Goal: Information Seeking & Learning: Learn about a topic

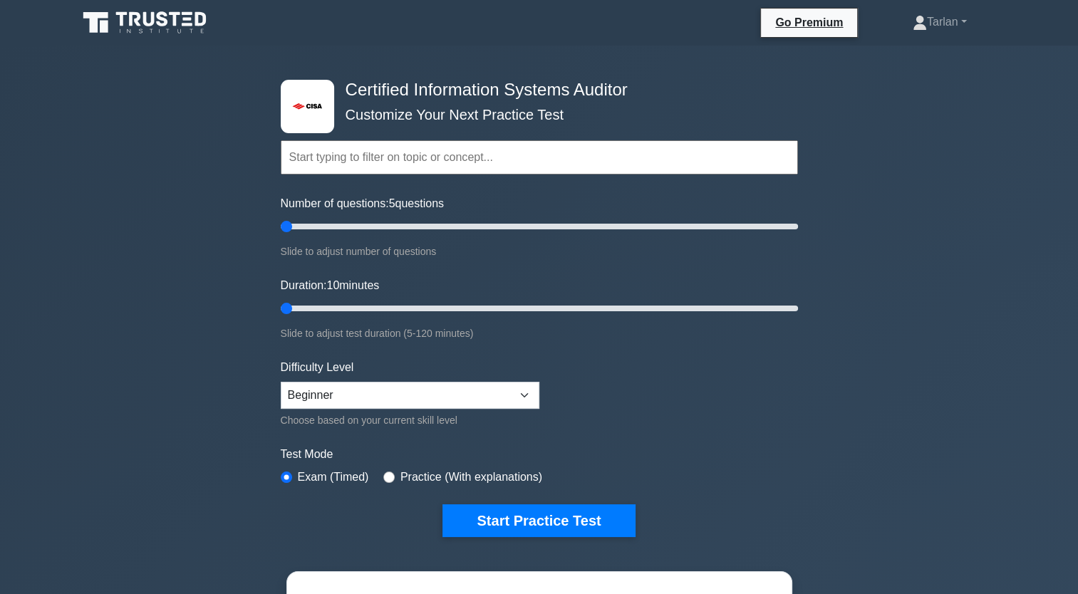
type input "5"
click at [281, 315] on input "Duration: 10 minutes" at bounding box center [539, 308] width 517 height 17
click at [561, 515] on button "Start Practice Test" at bounding box center [538, 520] width 192 height 33
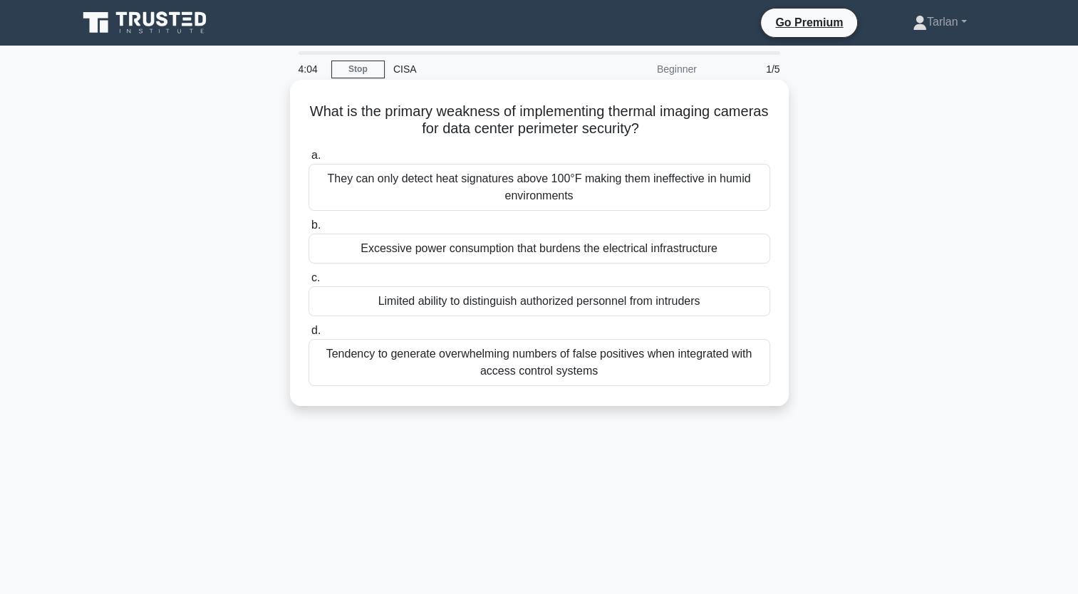
click at [484, 307] on div "Limited ability to distinguish authorized personnel from intruders" at bounding box center [539, 301] width 462 height 30
click at [308, 283] on input "c. Limited ability to distinguish authorized personnel from intruders" at bounding box center [308, 278] width 0 height 9
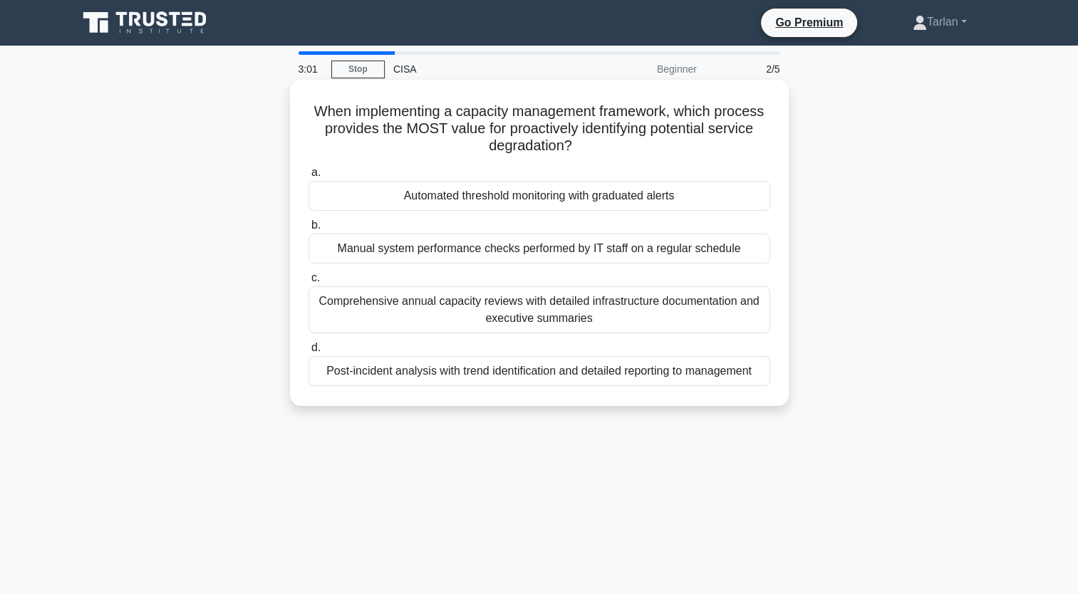
click at [519, 201] on div "Automated threshold monitoring with graduated alerts" at bounding box center [539, 196] width 462 height 30
click at [308, 177] on input "a. Automated threshold monitoring with graduated alerts" at bounding box center [308, 172] width 0 height 9
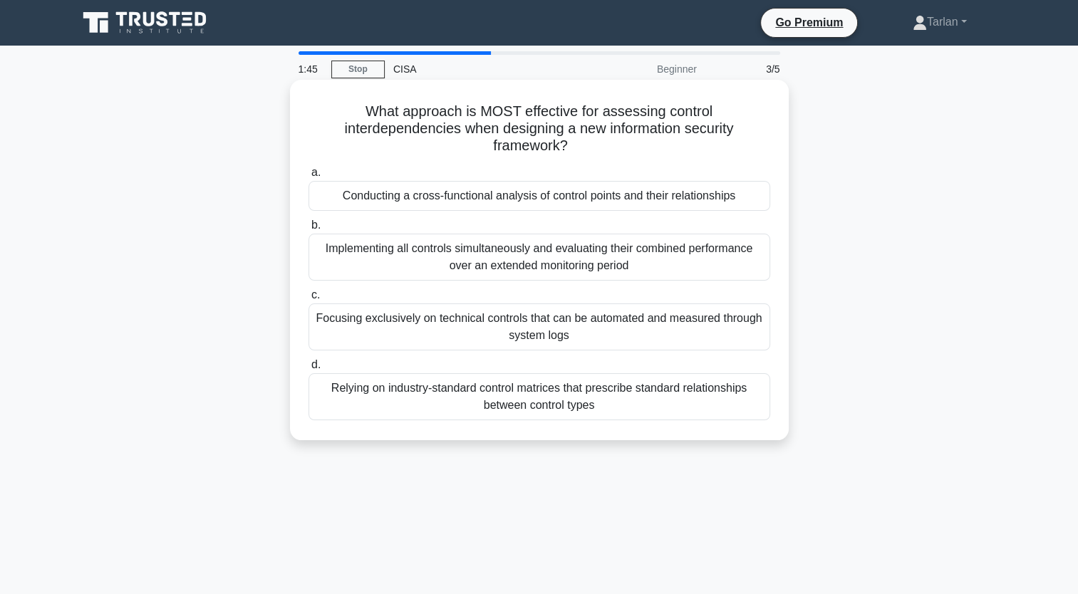
click at [503, 196] on div "Conducting a cross-functional analysis of control points and their relationships" at bounding box center [539, 196] width 462 height 30
click at [308, 177] on input "a. Conducting a cross-functional analysis of control points and their relations…" at bounding box center [308, 172] width 0 height 9
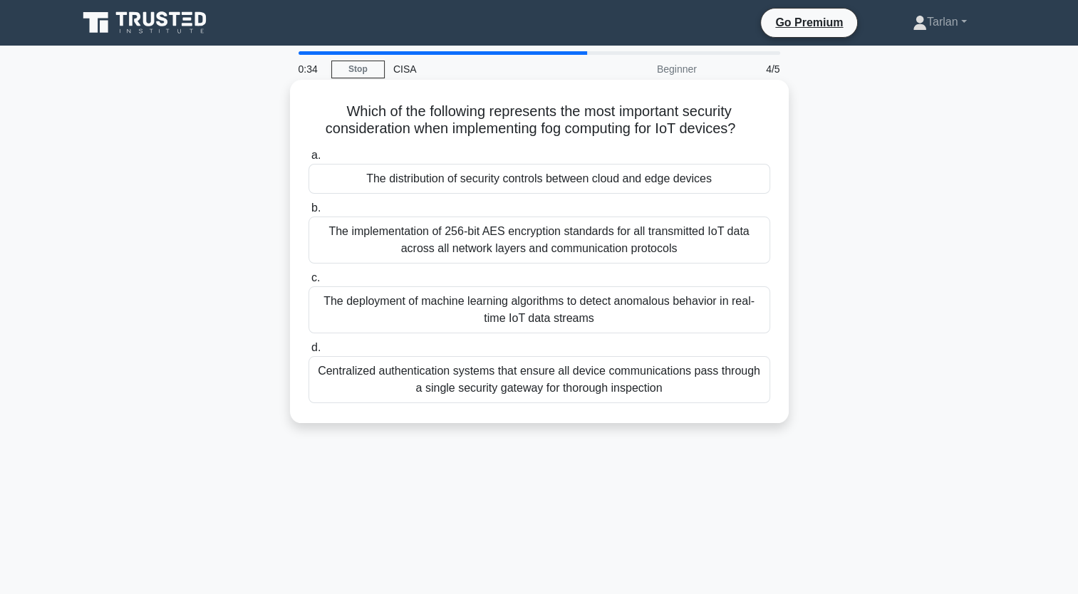
click at [533, 182] on div "The distribution of security controls between cloud and edge devices" at bounding box center [539, 179] width 462 height 30
click at [308, 160] on input "a. The distribution of security controls between cloud and edge devices" at bounding box center [308, 155] width 0 height 9
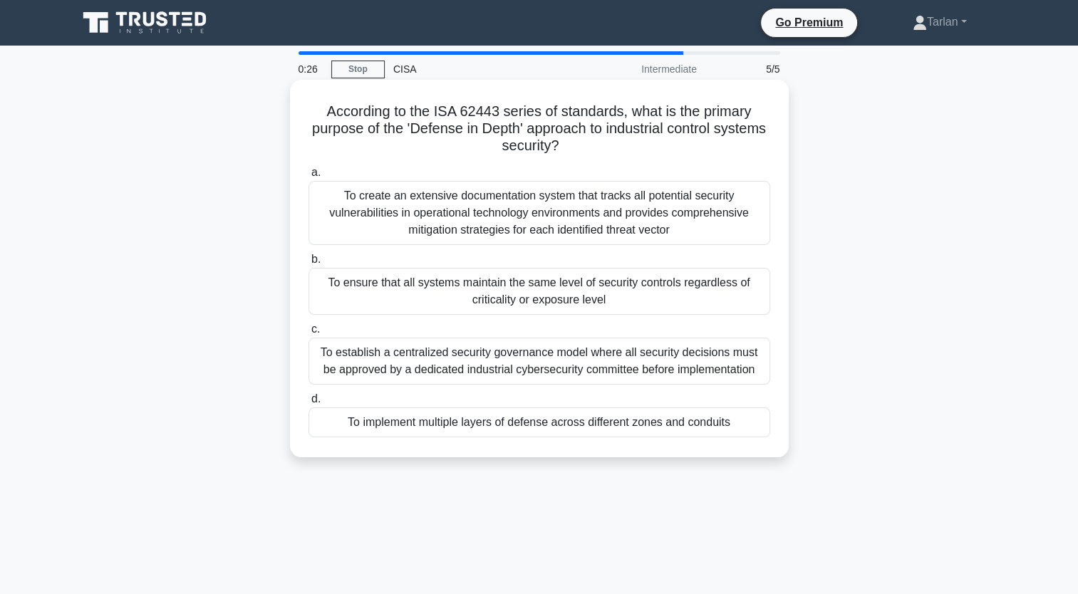
click at [505, 417] on div "To implement multiple layers of defense across different zones and conduits" at bounding box center [539, 422] width 462 height 30
click at [308, 404] on input "d. To implement multiple layers of defense across different zones and conduits" at bounding box center [308, 399] width 0 height 9
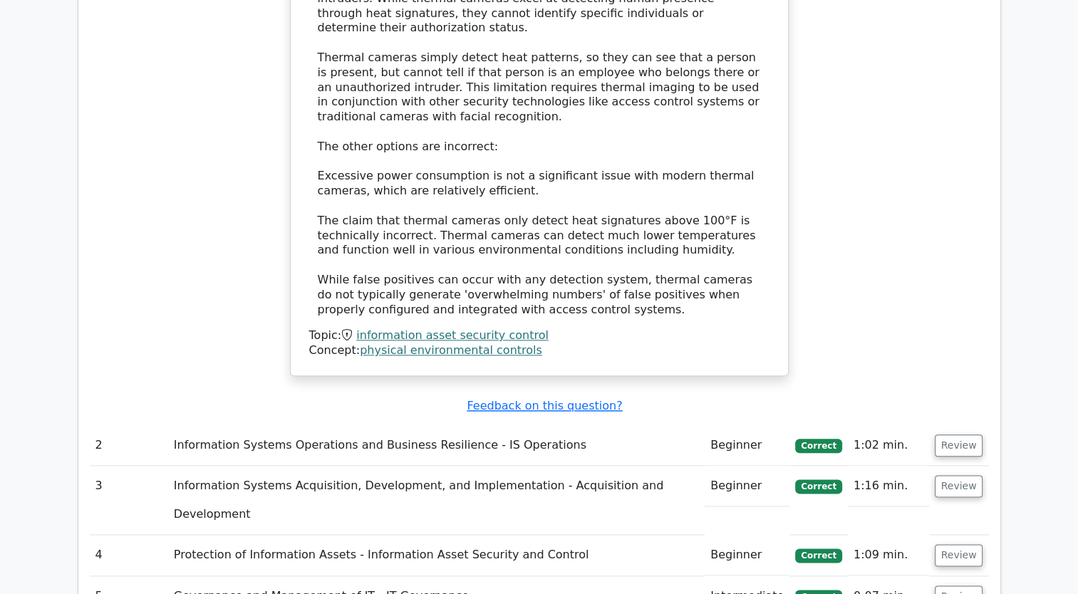
scroll to position [1567, 0]
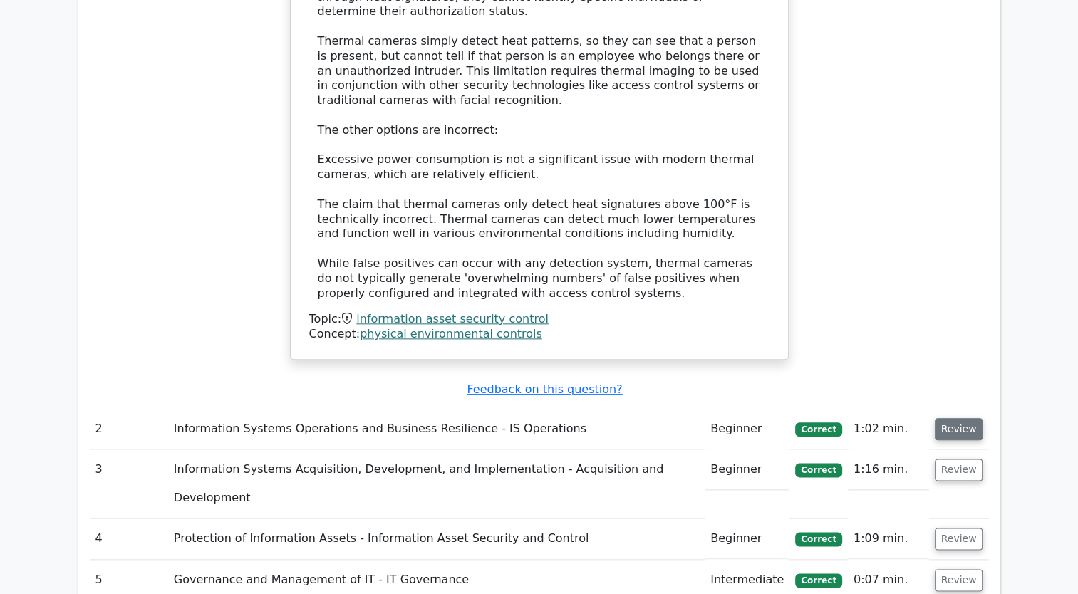
click at [954, 418] on button "Review" at bounding box center [958, 429] width 48 height 22
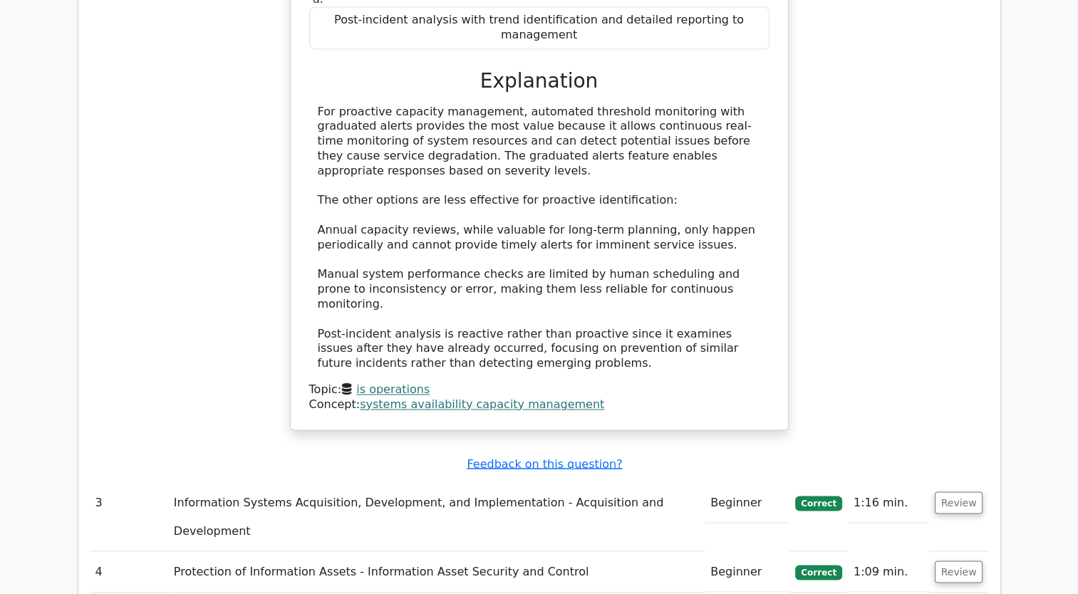
scroll to position [2279, 0]
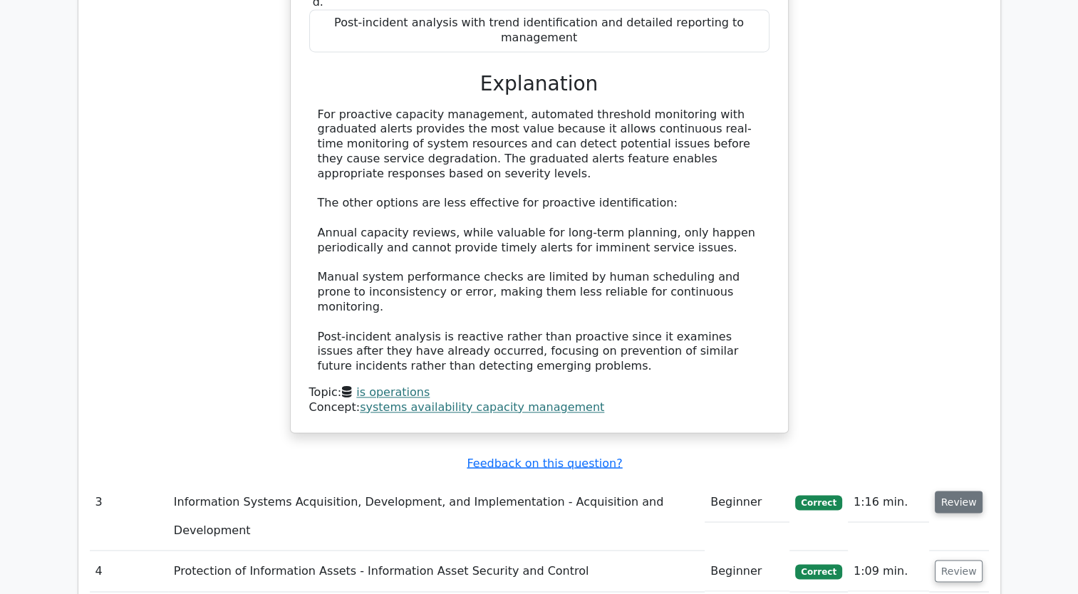
click at [960, 491] on button "Review" at bounding box center [958, 502] width 48 height 22
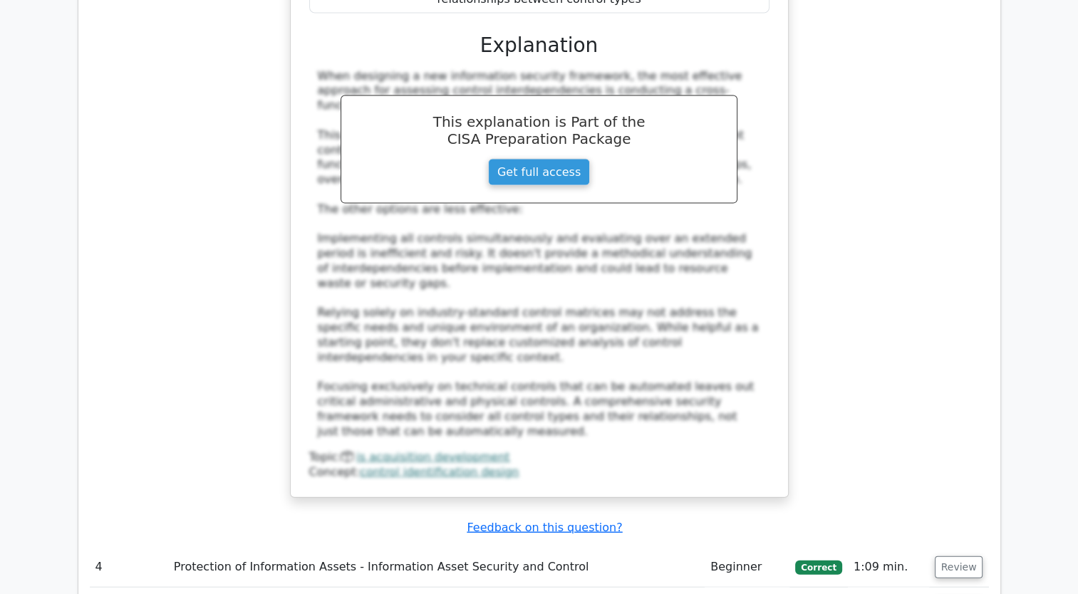
scroll to position [3348, 0]
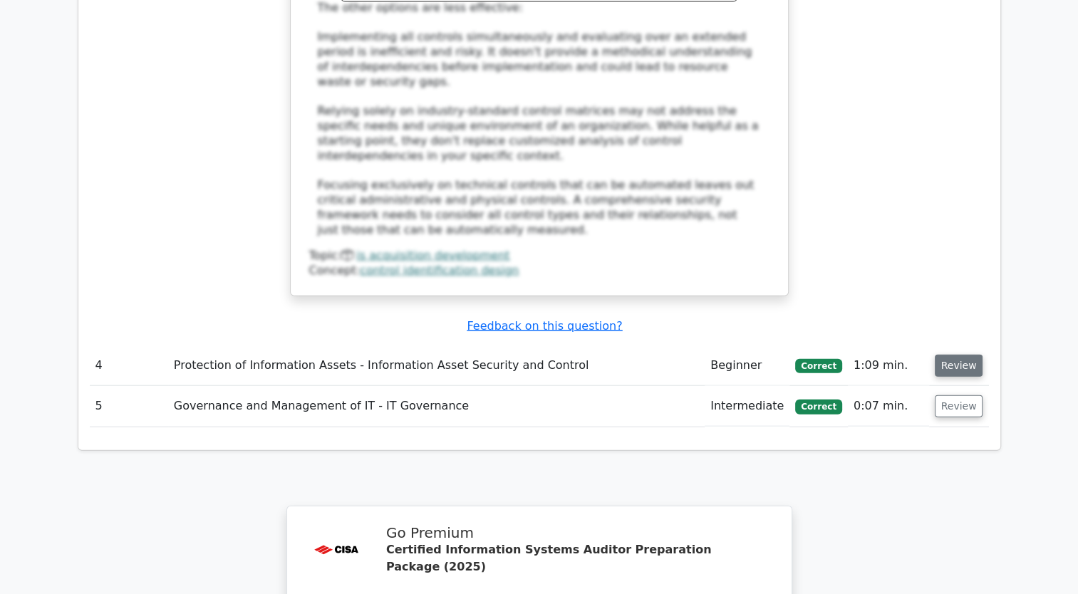
click at [953, 355] on button "Review" at bounding box center [958, 366] width 48 height 22
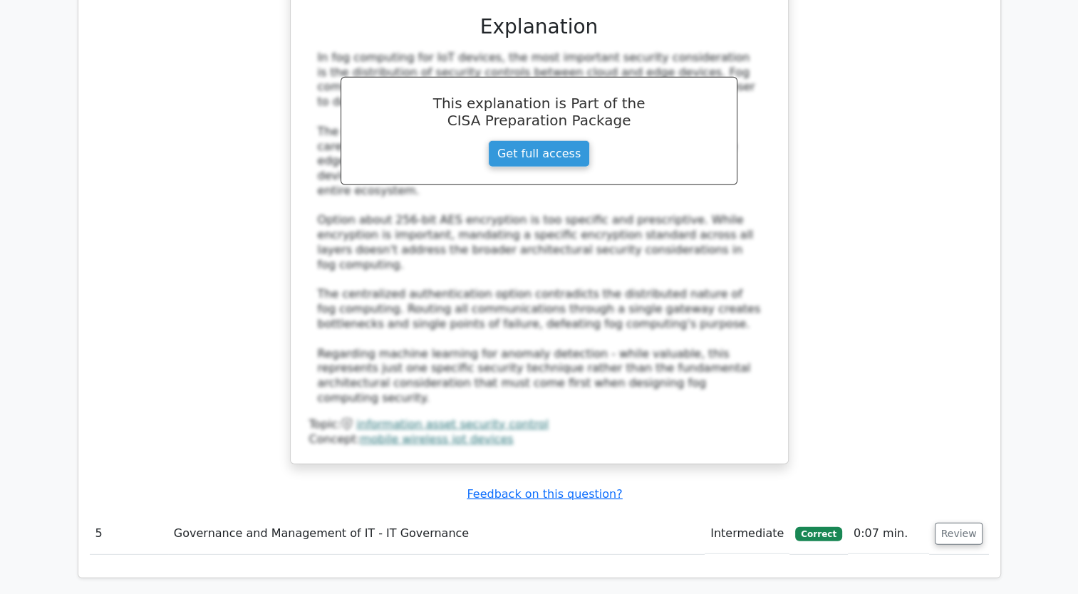
scroll to position [4060, 0]
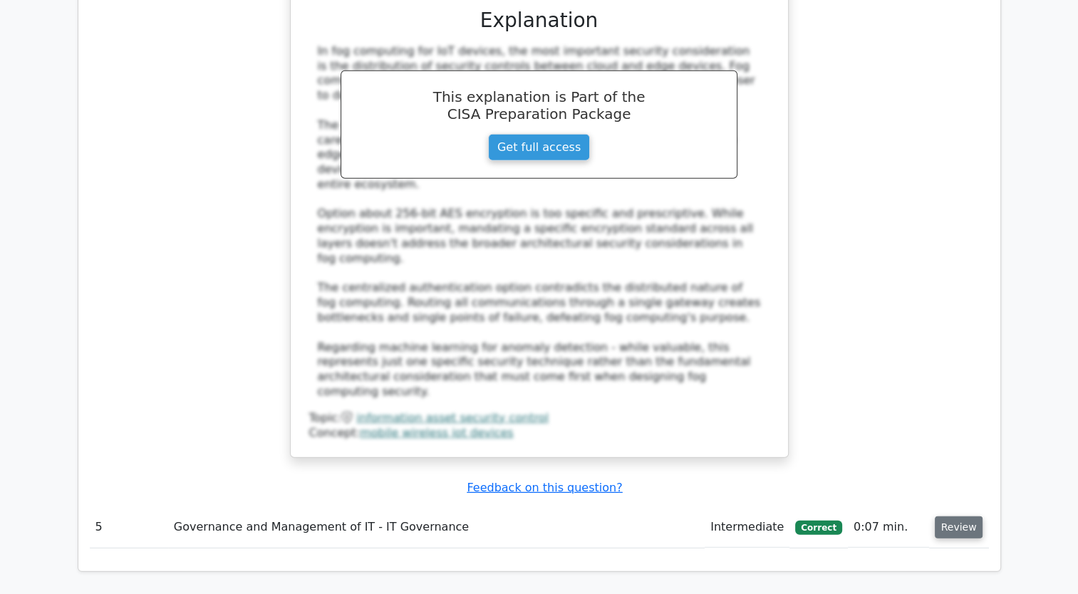
click at [966, 516] on button "Review" at bounding box center [958, 527] width 48 height 22
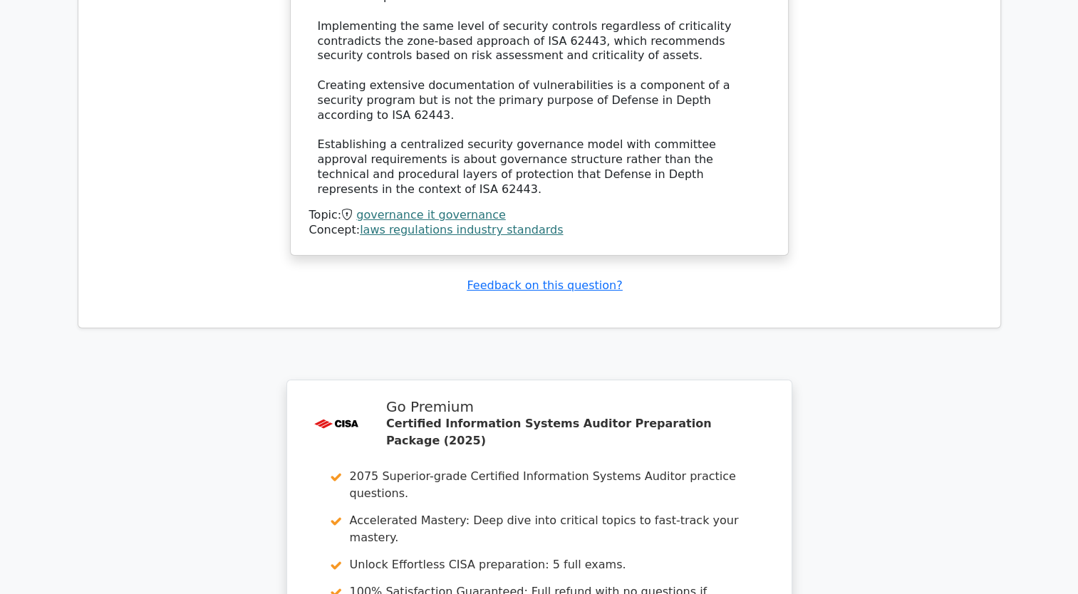
scroll to position [5204, 0]
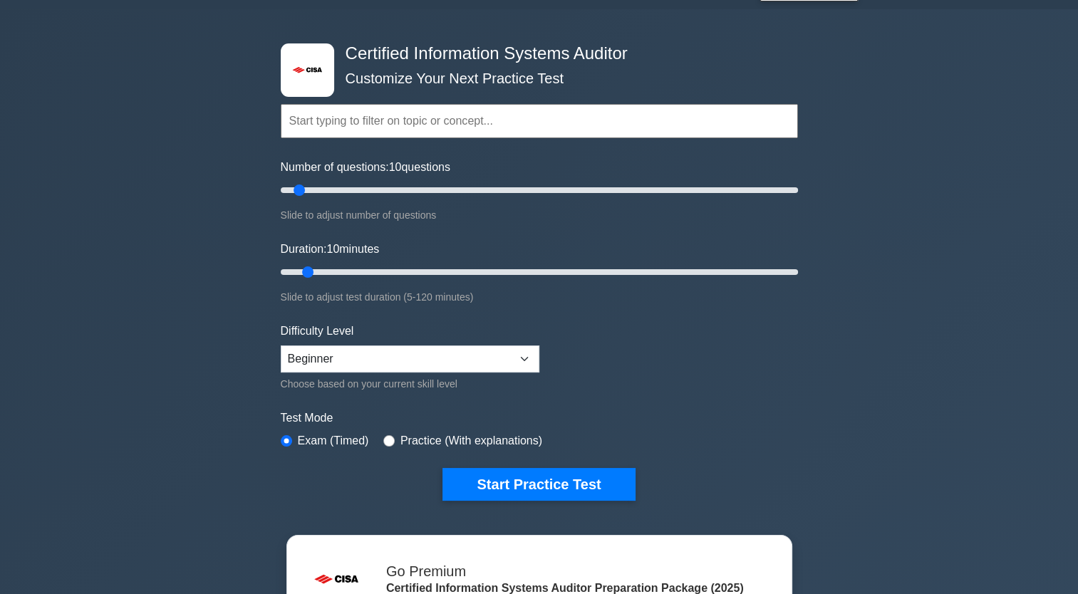
scroll to position [71, 0]
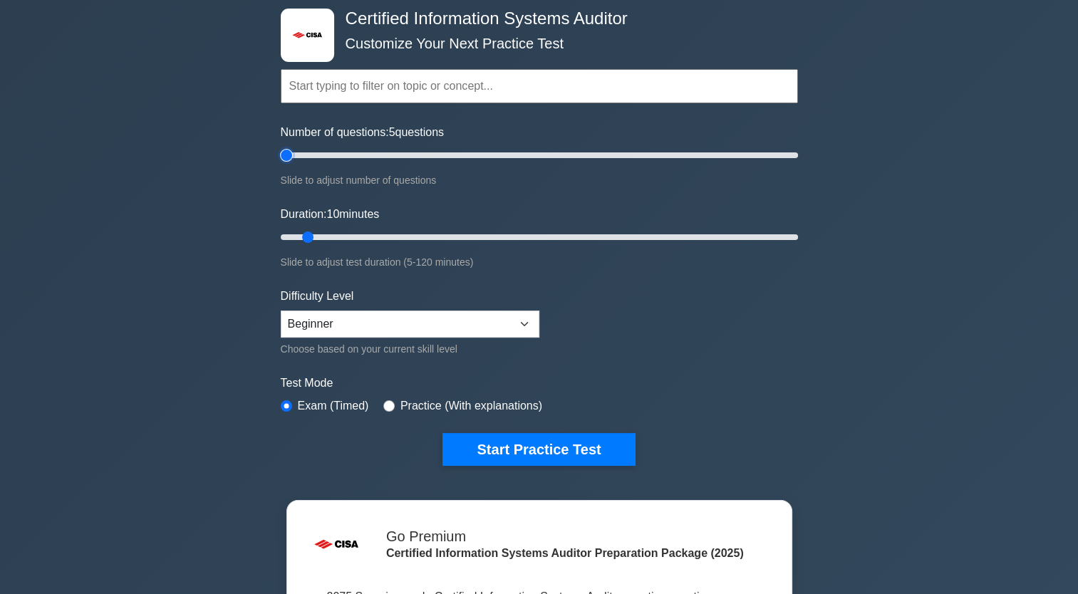
drag, startPoint x: 301, startPoint y: 156, endPoint x: 271, endPoint y: 156, distance: 30.6
type input "5"
click at [281, 156] on input "Number of questions: 5 questions" at bounding box center [539, 155] width 517 height 17
drag, startPoint x: 306, startPoint y: 234, endPoint x: 265, endPoint y: 244, distance: 41.8
type input "5"
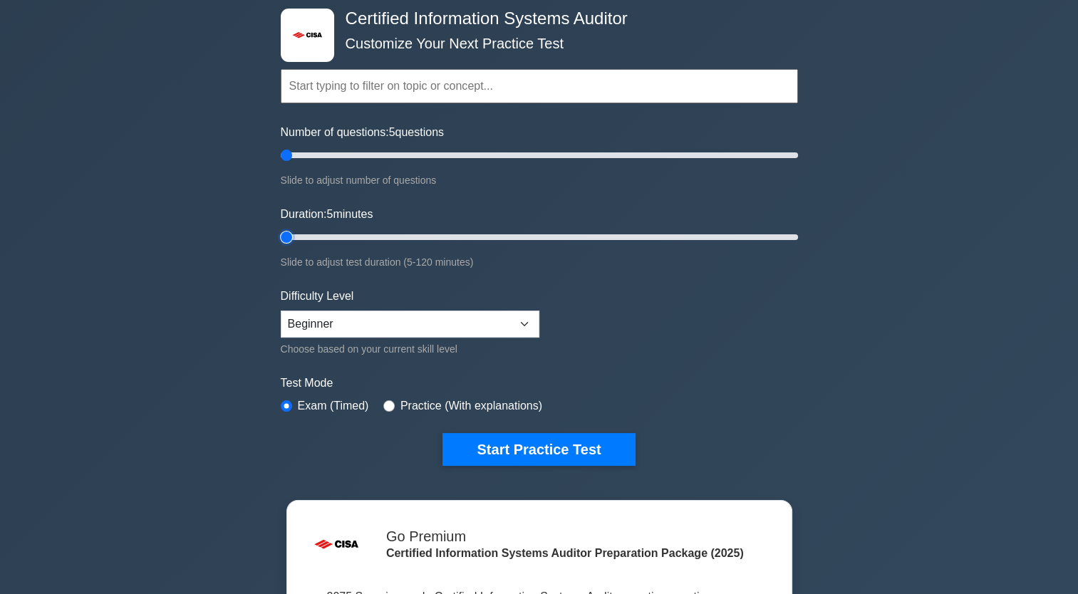
click at [281, 241] on input "Duration: 5 minutes" at bounding box center [539, 237] width 517 height 17
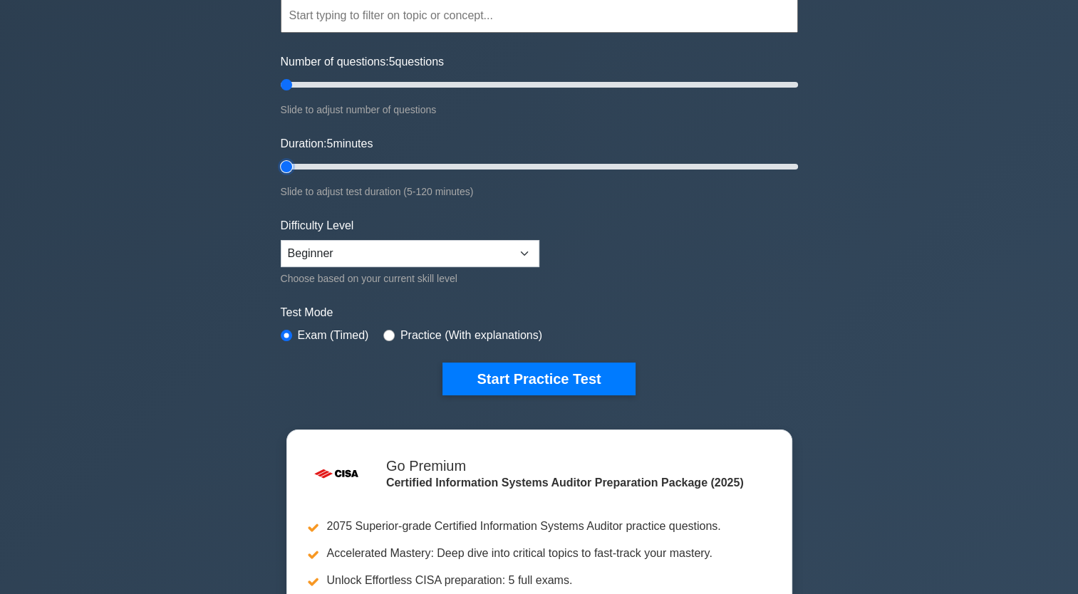
scroll to position [142, 0]
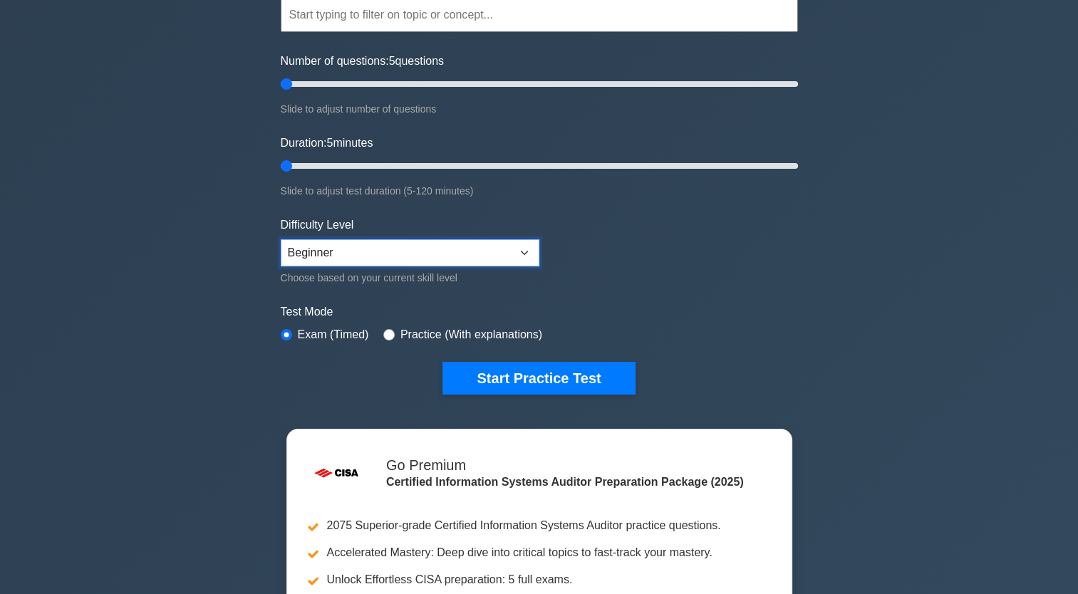
click at [527, 258] on select "Beginner Intermediate Expert" at bounding box center [410, 252] width 259 height 27
select select "intermediate"
click at [281, 239] on select "Beginner Intermediate Expert" at bounding box center [410, 252] width 259 height 27
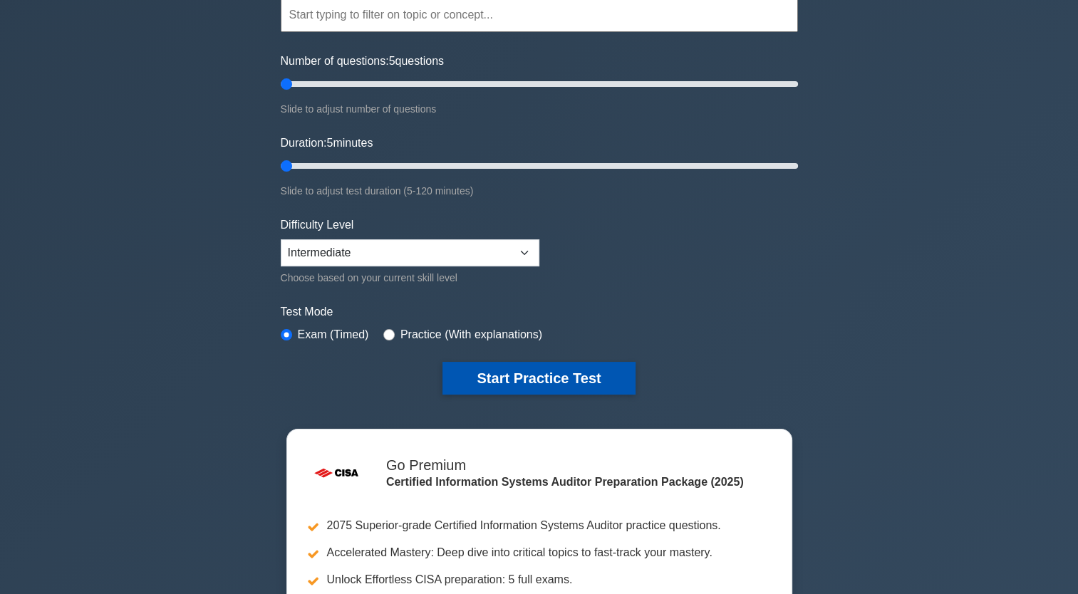
click at [543, 380] on button "Start Practice Test" at bounding box center [538, 378] width 192 height 33
click at [479, 370] on button "Start Practice Test" at bounding box center [538, 378] width 192 height 33
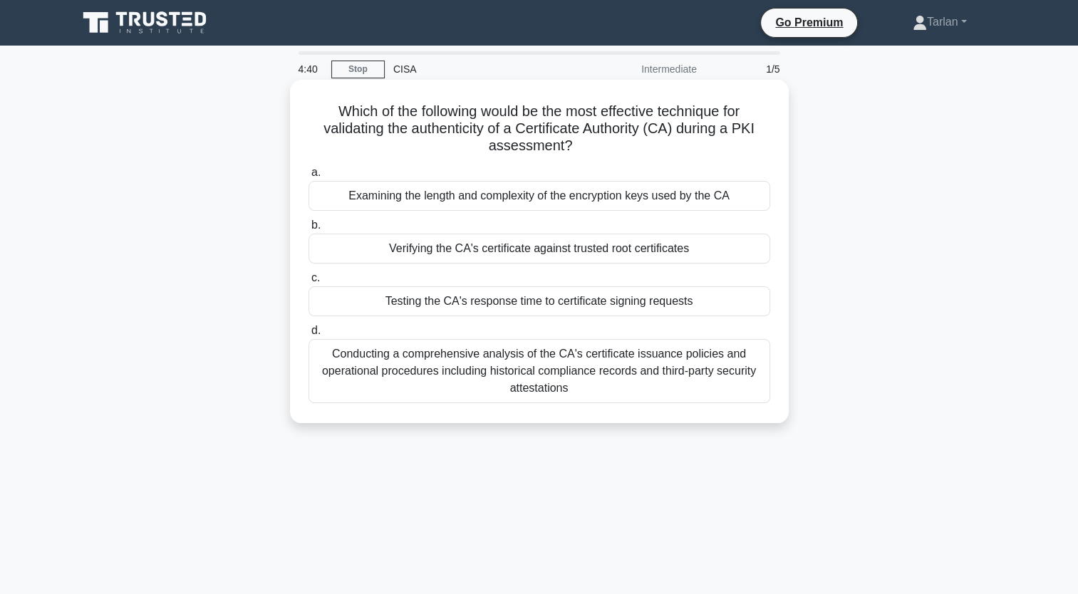
click at [725, 244] on div "Verifying the CA's certificate against trusted root certificates" at bounding box center [539, 249] width 462 height 30
click at [308, 230] on input "b. Verifying the CA's certificate against trusted root certificates" at bounding box center [308, 225] width 0 height 9
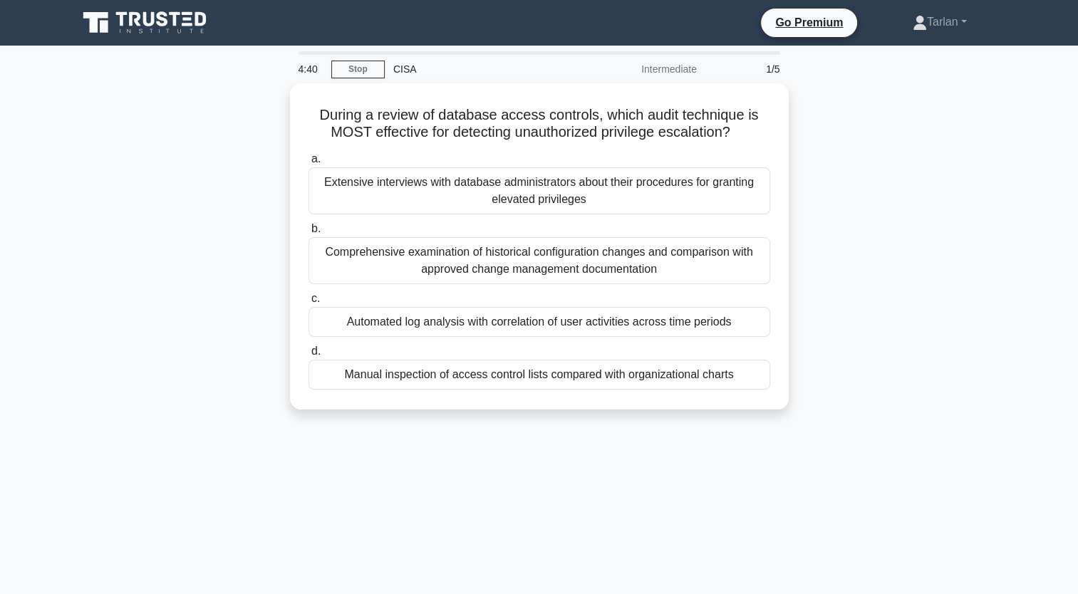
click at [725, 244] on div "Comprehensive examination of historical configuration changes and comparison wi…" at bounding box center [539, 260] width 462 height 47
click at [308, 234] on input "b. Comprehensive examination of historical configuration changes and comparison…" at bounding box center [308, 228] width 0 height 9
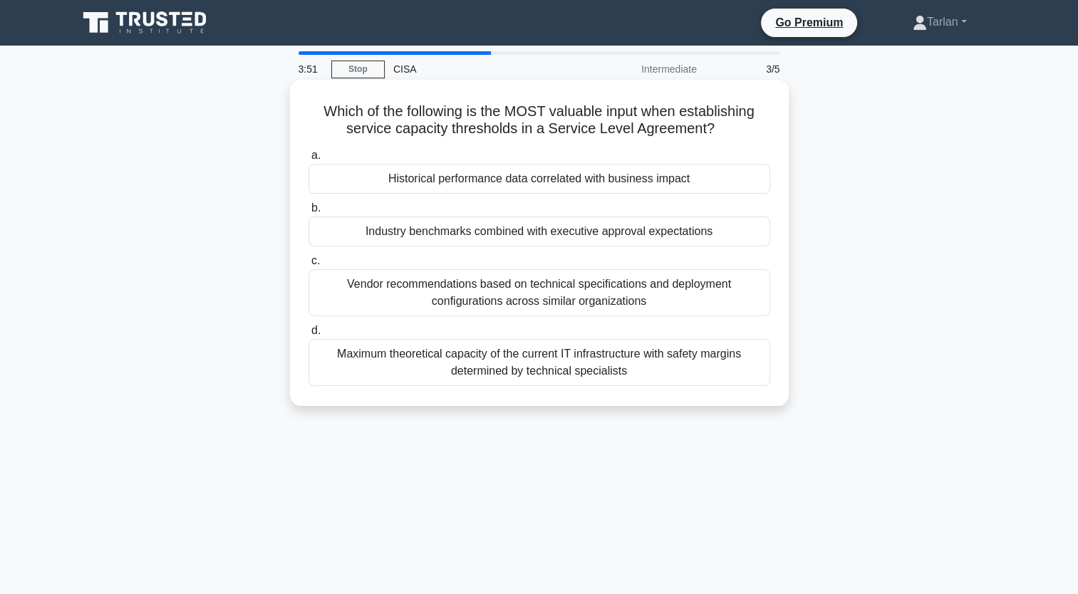
click at [560, 184] on div "Historical performance data correlated with business impact" at bounding box center [539, 179] width 462 height 30
click at [308, 160] on input "a. Historical performance data correlated with business impact" at bounding box center [308, 155] width 0 height 9
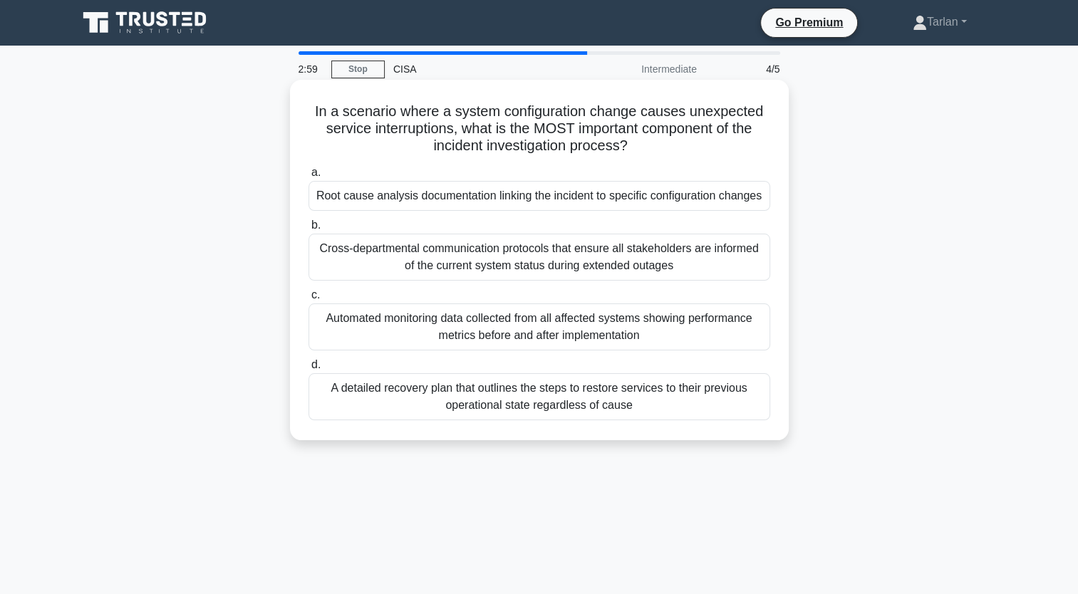
click at [670, 194] on div "Root cause analysis documentation linking the incident to specific configuratio…" at bounding box center [539, 196] width 462 height 30
click at [308, 177] on input "a. Root cause analysis documentation linking the incident to specific configura…" at bounding box center [308, 172] width 0 height 9
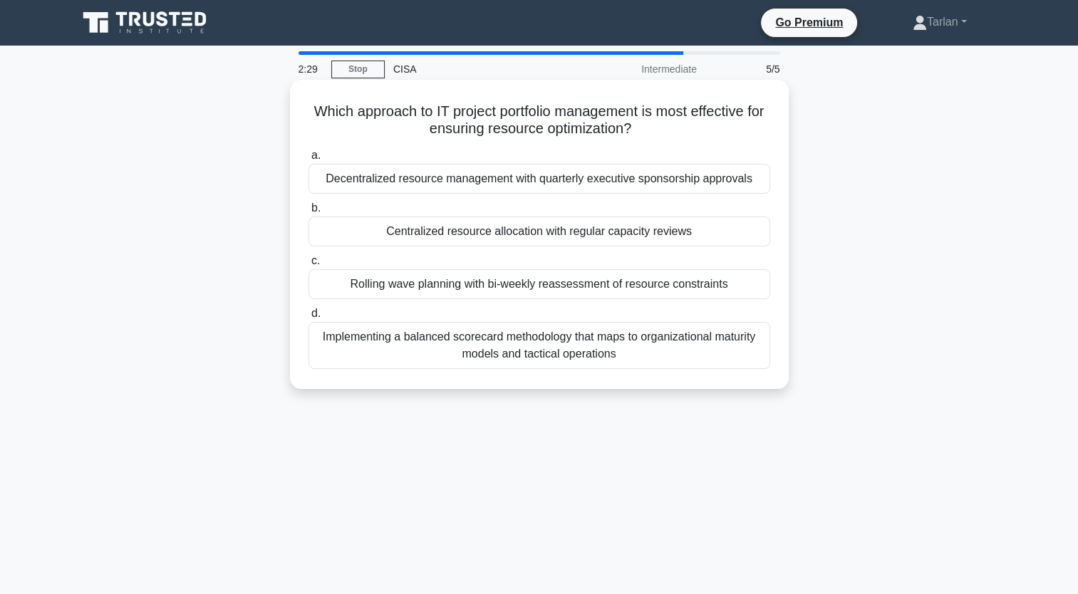
click at [507, 238] on div "Centralized resource allocation with regular capacity reviews" at bounding box center [539, 232] width 462 height 30
click at [308, 213] on input "b. Centralized resource allocation with regular capacity reviews" at bounding box center [308, 208] width 0 height 9
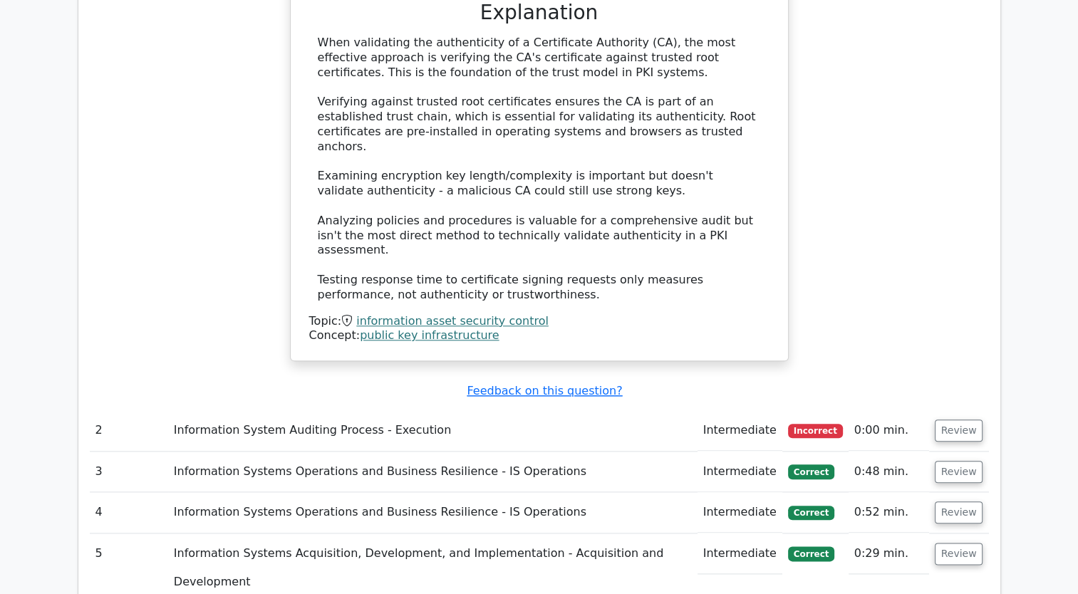
scroll to position [1496, 0]
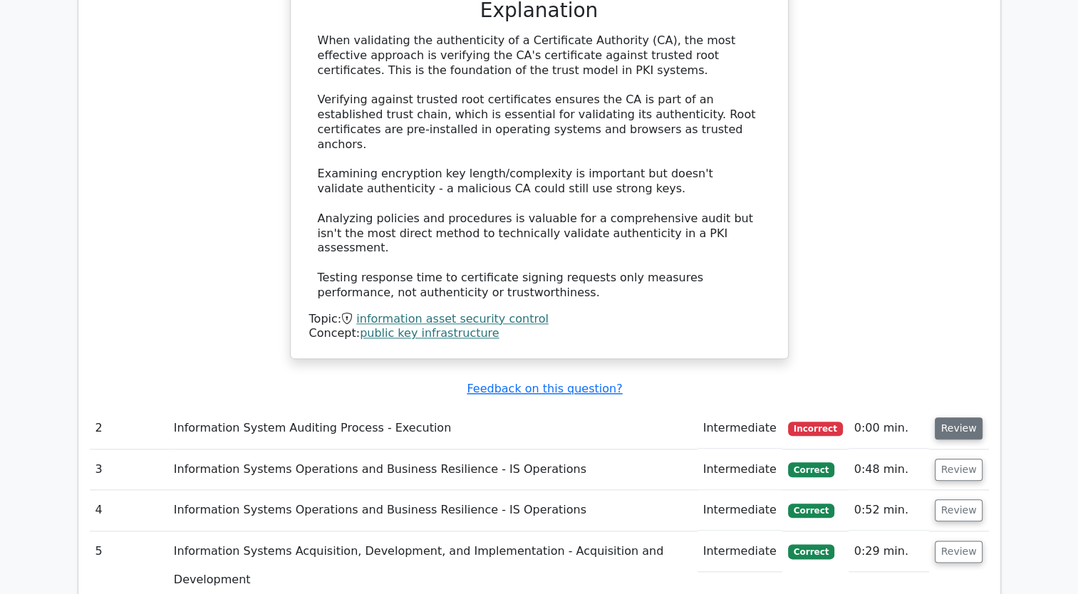
click at [968, 417] on button "Review" at bounding box center [958, 428] width 48 height 22
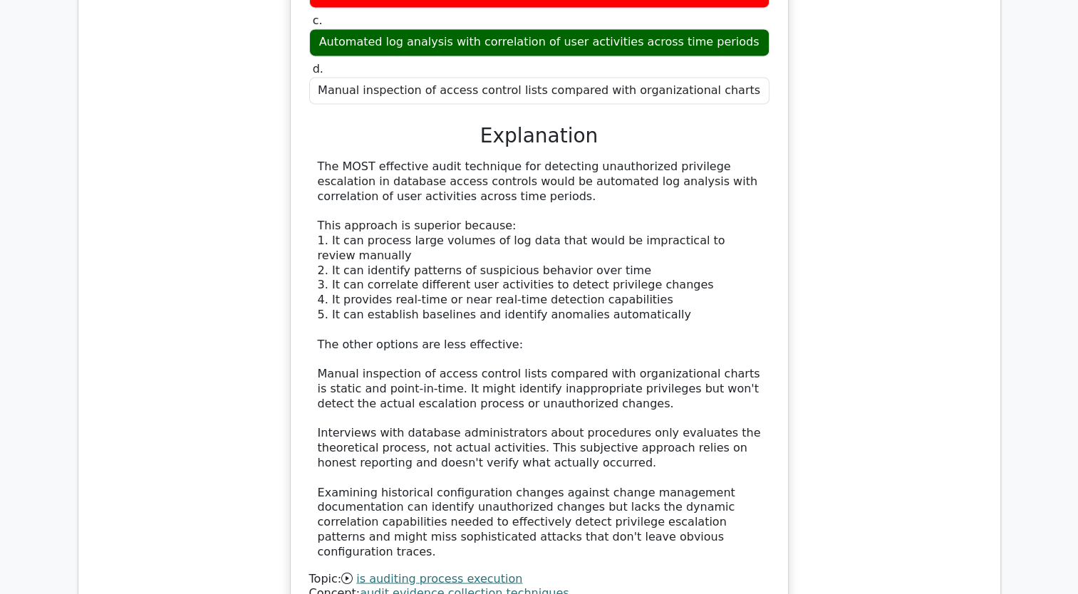
scroll to position [2208, 0]
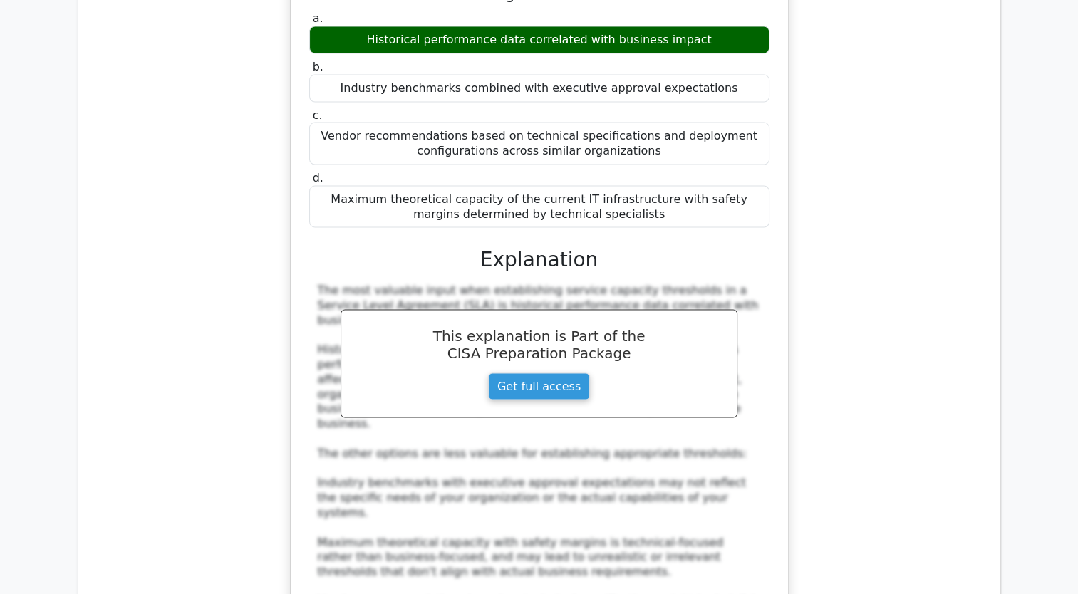
scroll to position [3063, 0]
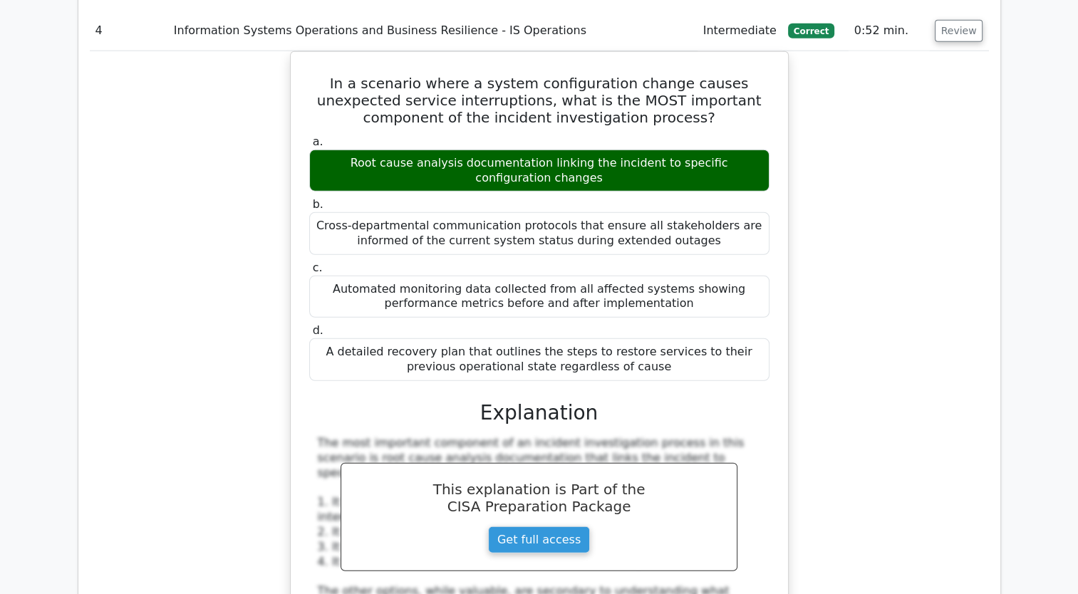
scroll to position [3846, 0]
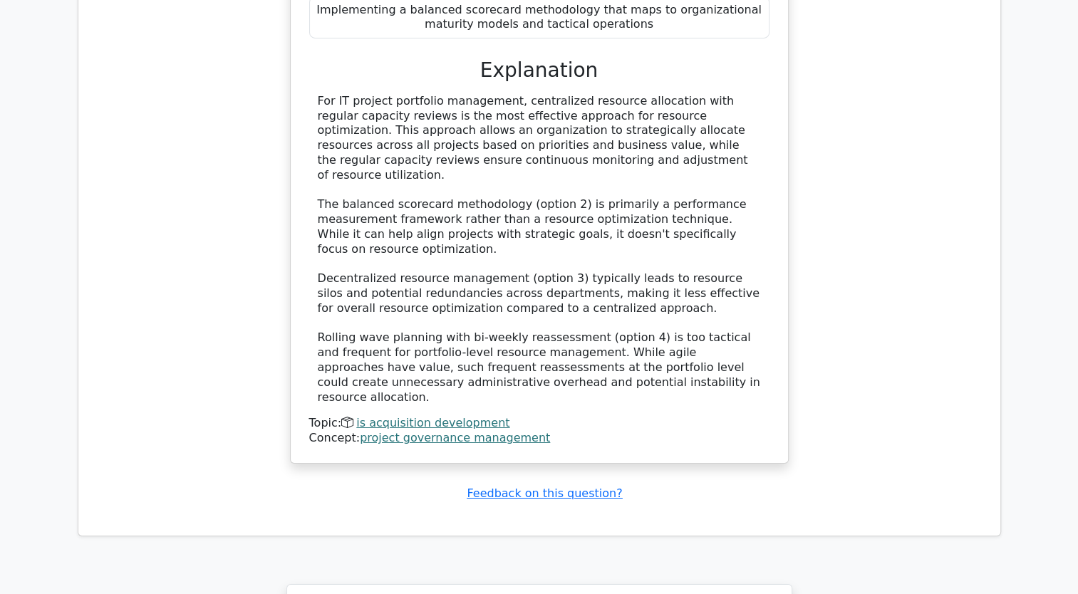
scroll to position [5098, 0]
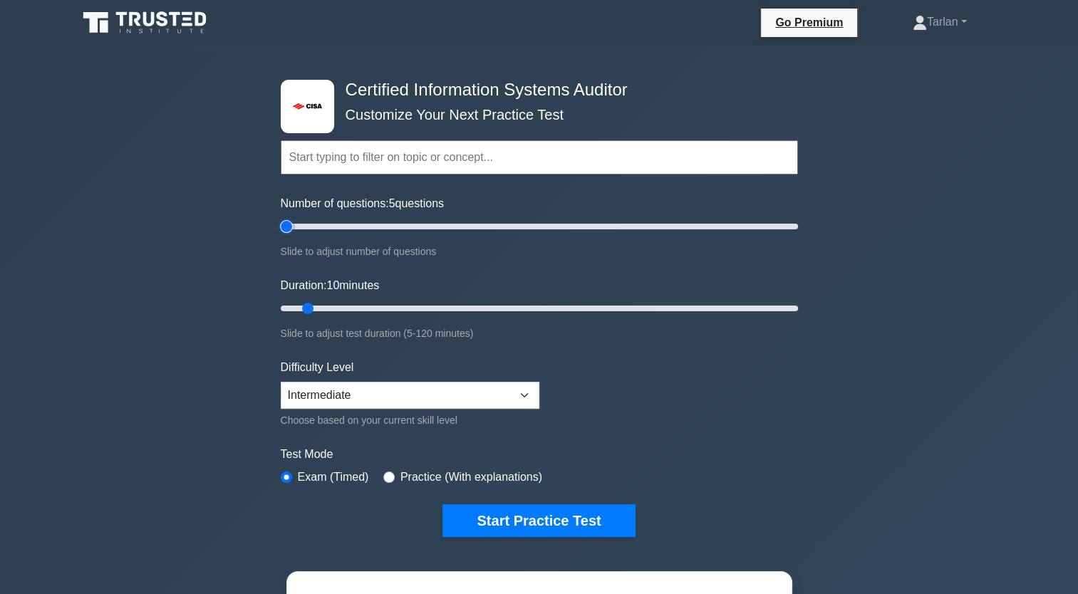
drag, startPoint x: 300, startPoint y: 224, endPoint x: 274, endPoint y: 227, distance: 26.6
type input "5"
click at [281, 227] on input "Number of questions: 5 questions" at bounding box center [539, 226] width 517 height 17
click at [528, 395] on select "Beginner Intermediate Expert" at bounding box center [410, 395] width 259 height 27
select select "expert"
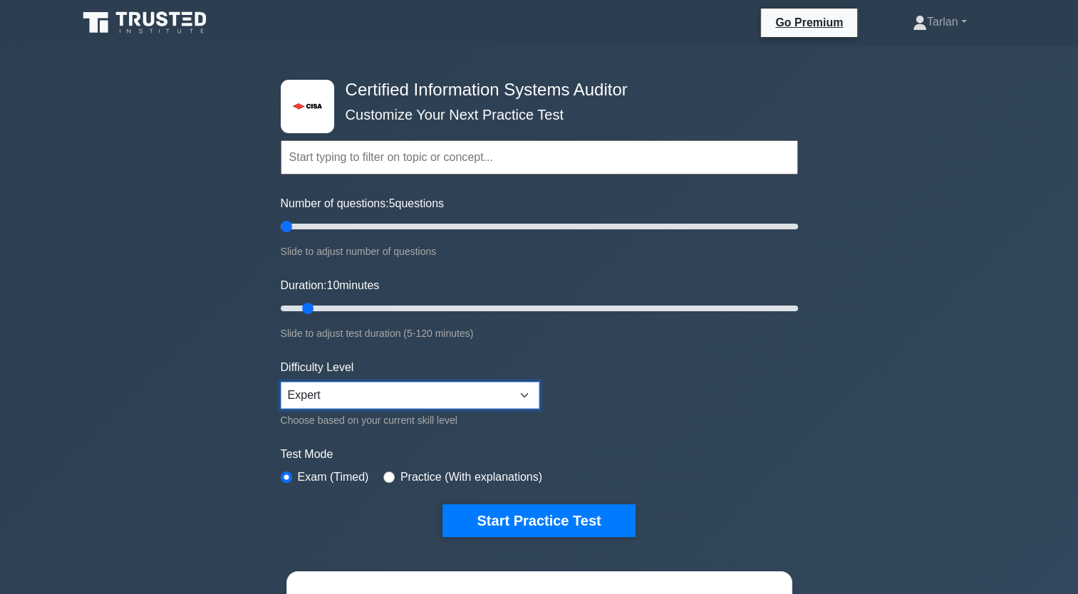
click at [281, 382] on select "Beginner Intermediate Expert" at bounding box center [410, 395] width 259 height 27
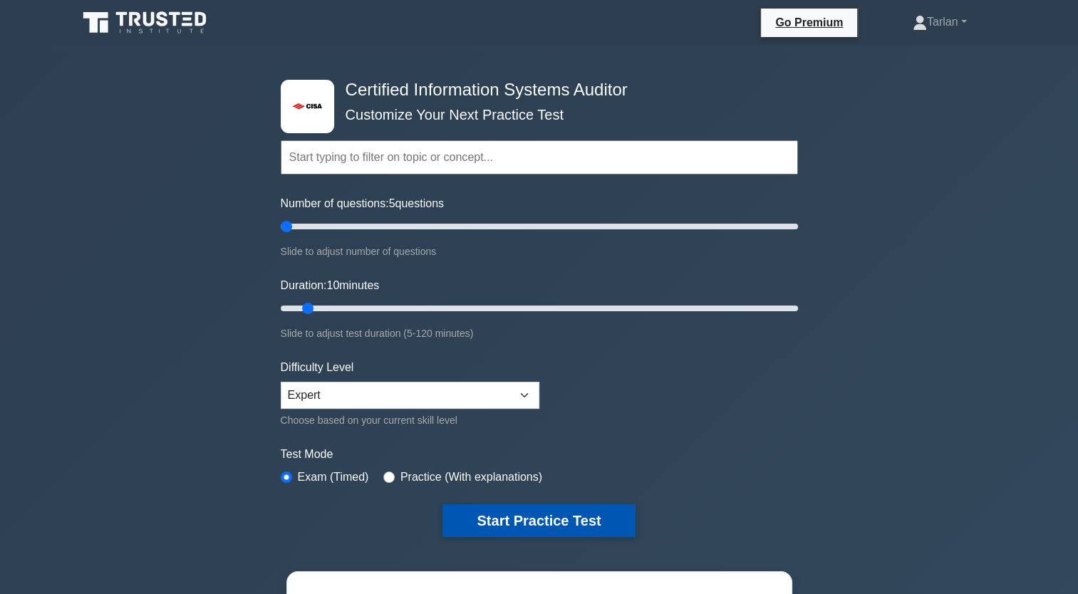
click at [523, 512] on button "Start Practice Test" at bounding box center [538, 520] width 192 height 33
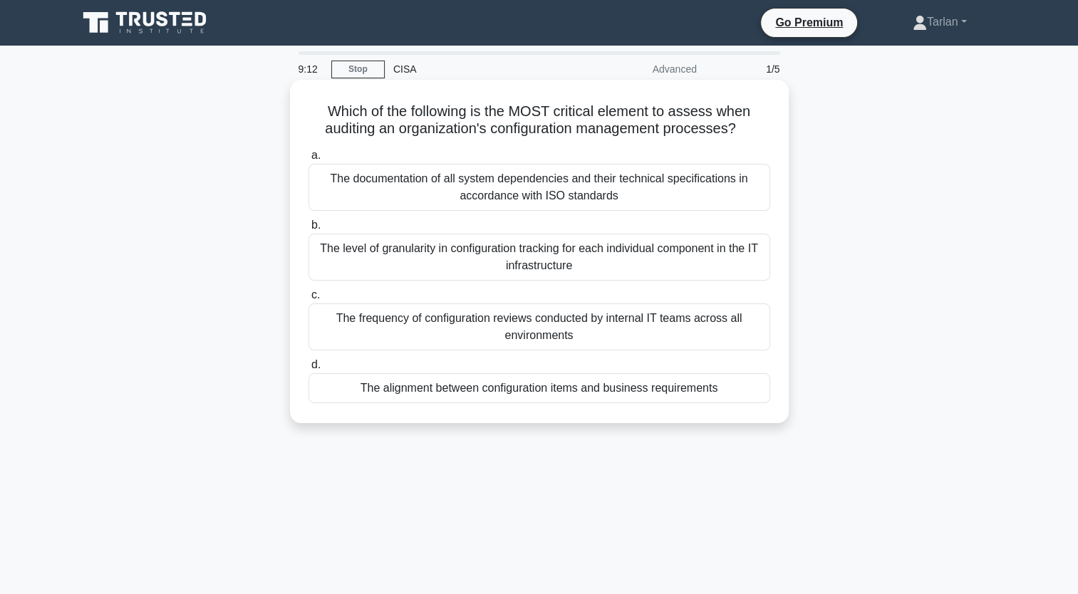
click at [529, 392] on div "The alignment between configuration items and business requirements" at bounding box center [539, 388] width 462 height 30
click at [308, 370] on input "d. The alignment between configuration items and business requirements" at bounding box center [308, 364] width 0 height 9
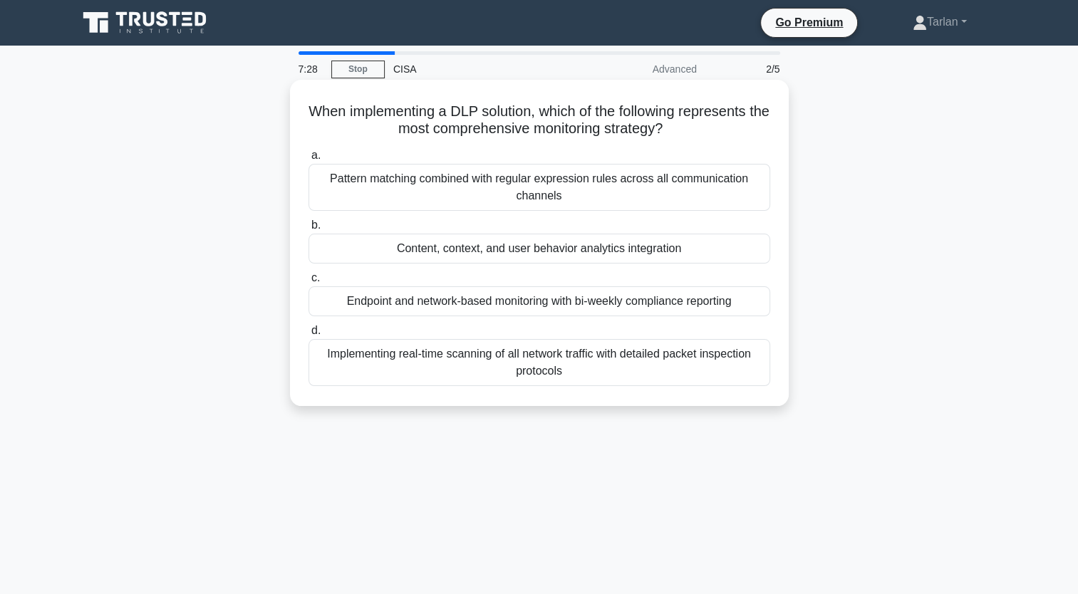
click at [497, 366] on div "Implementing real-time scanning of all network traffic with detailed packet ins…" at bounding box center [539, 362] width 462 height 47
click at [308, 335] on input "d. Implementing real-time scanning of all network traffic with detailed packet …" at bounding box center [308, 330] width 0 height 9
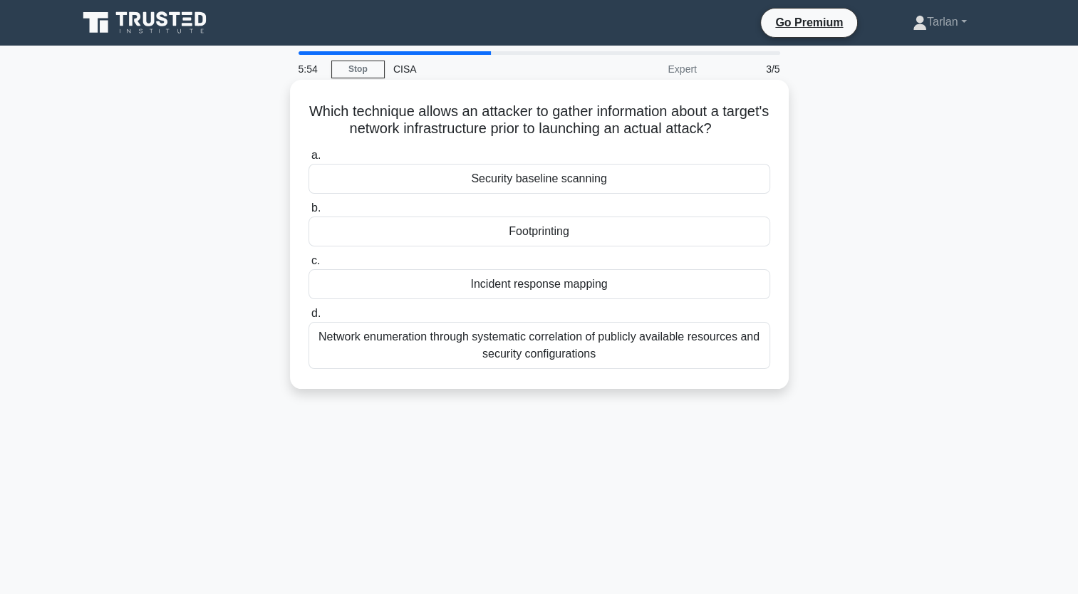
click at [580, 175] on div "Security baseline scanning" at bounding box center [539, 179] width 462 height 30
click at [308, 160] on input "a. Security baseline scanning" at bounding box center [308, 155] width 0 height 9
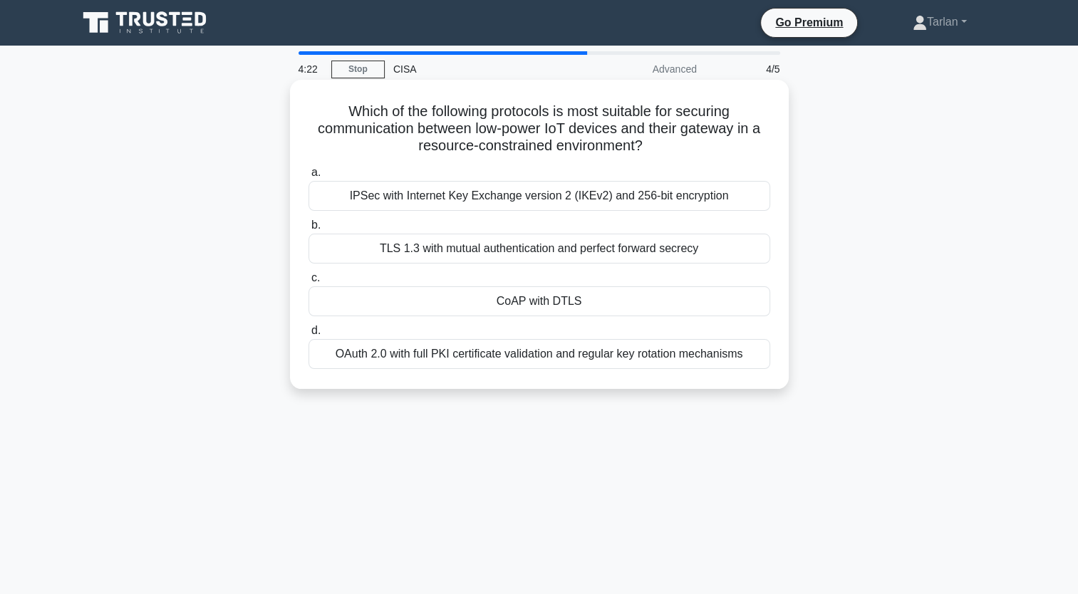
click at [563, 349] on div "OAuth 2.0 with full PKI certificate validation and regular key rotation mechani…" at bounding box center [539, 354] width 462 height 30
click at [308, 335] on input "d. OAuth 2.0 with full PKI certificate validation and regular key rotation mech…" at bounding box center [308, 330] width 0 height 9
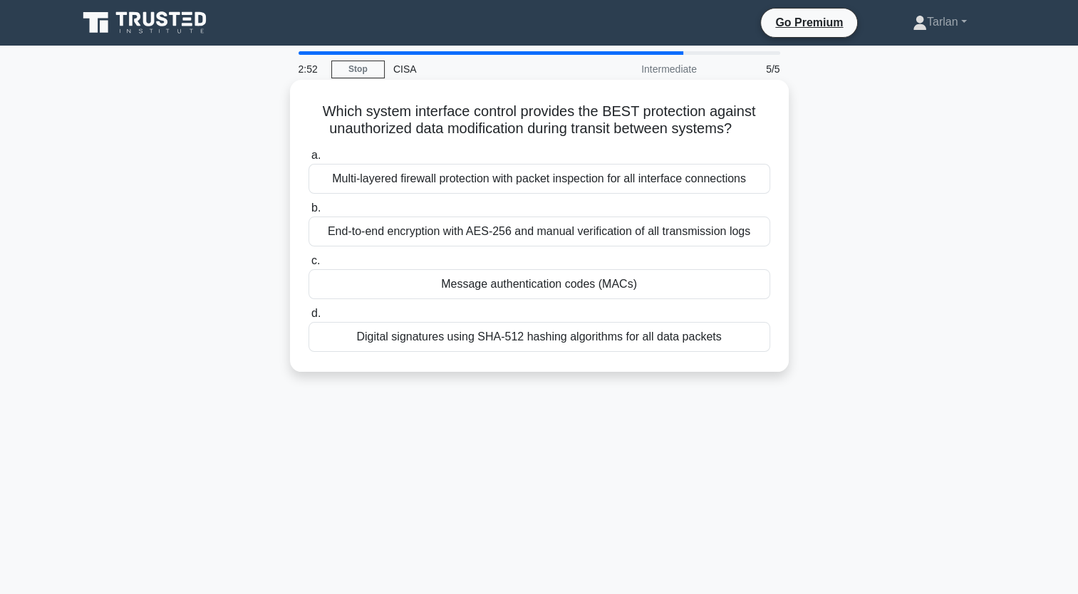
click at [490, 184] on div "Multi-layered firewall protection with packet inspection for all interface conn…" at bounding box center [539, 179] width 462 height 30
click at [308, 160] on input "a. Multi-layered firewall protection with packet inspection for all interface c…" at bounding box center [308, 155] width 0 height 9
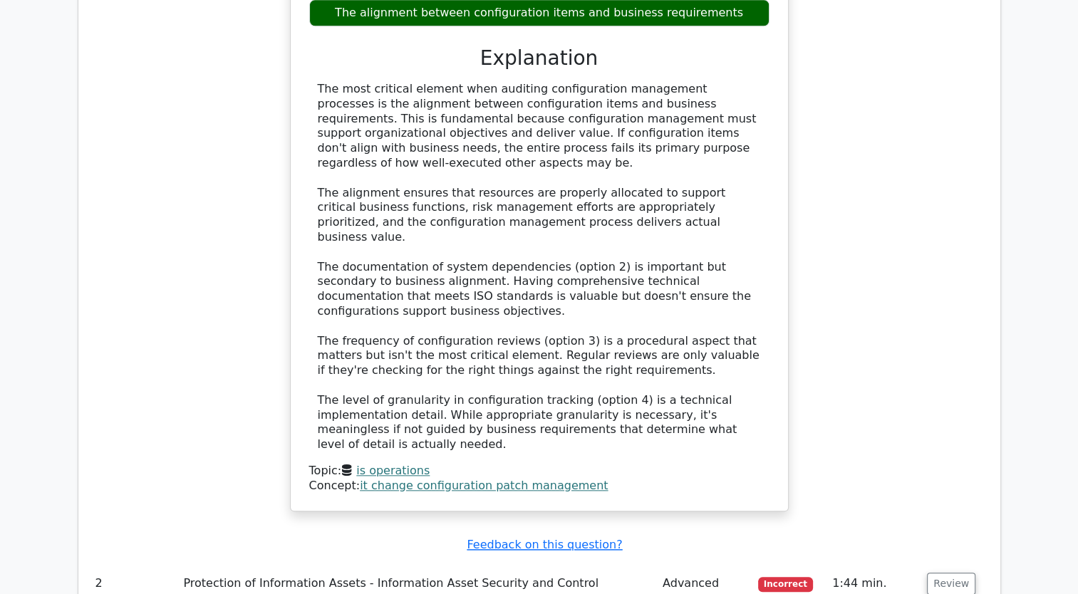
scroll to position [1567, 0]
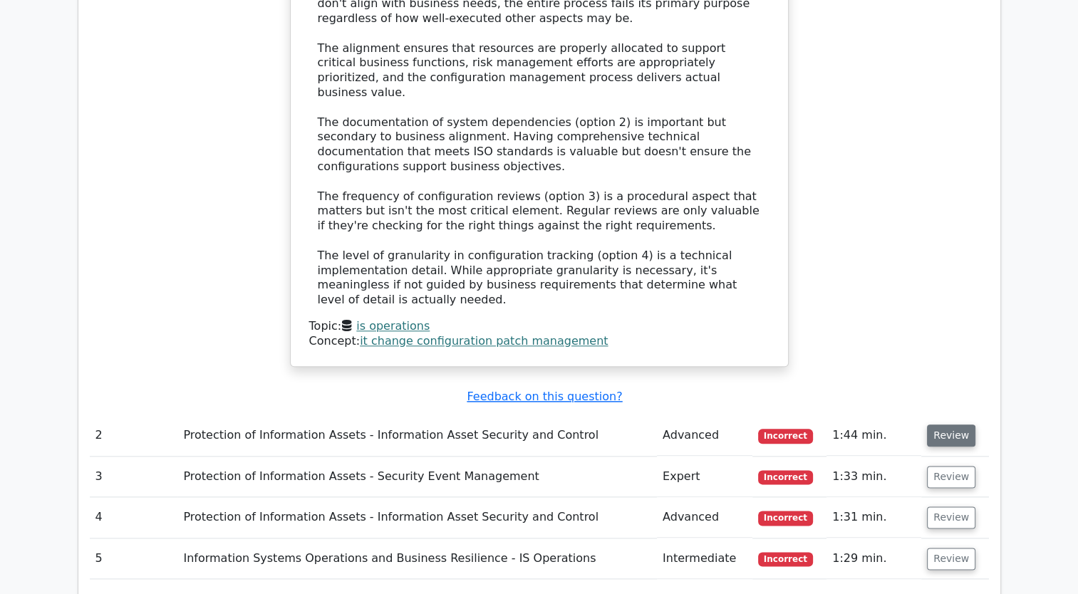
click at [955, 425] on button "Review" at bounding box center [951, 436] width 48 height 22
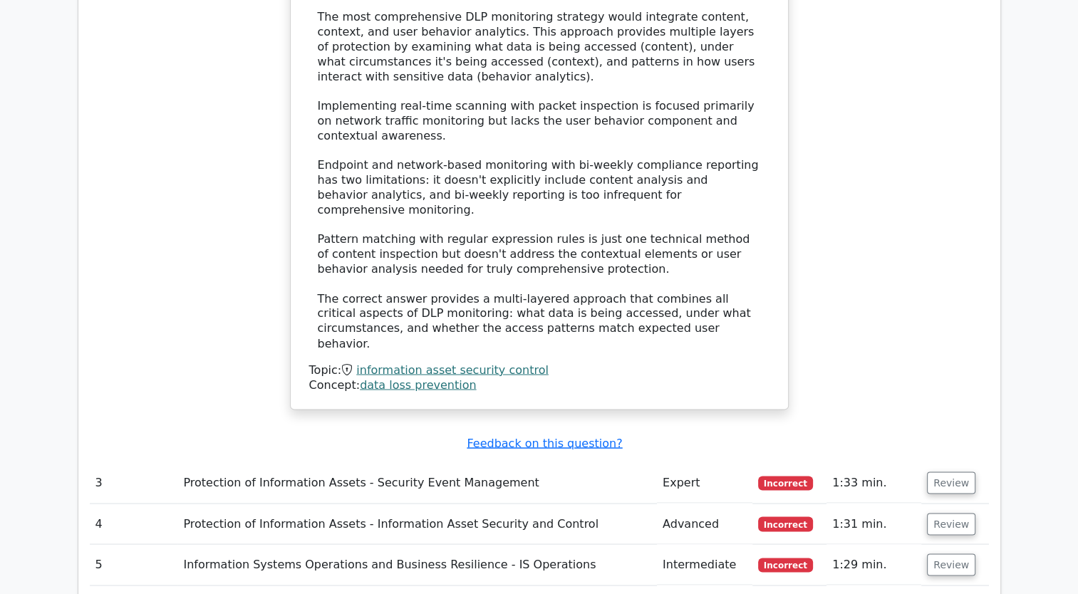
scroll to position [2350, 0]
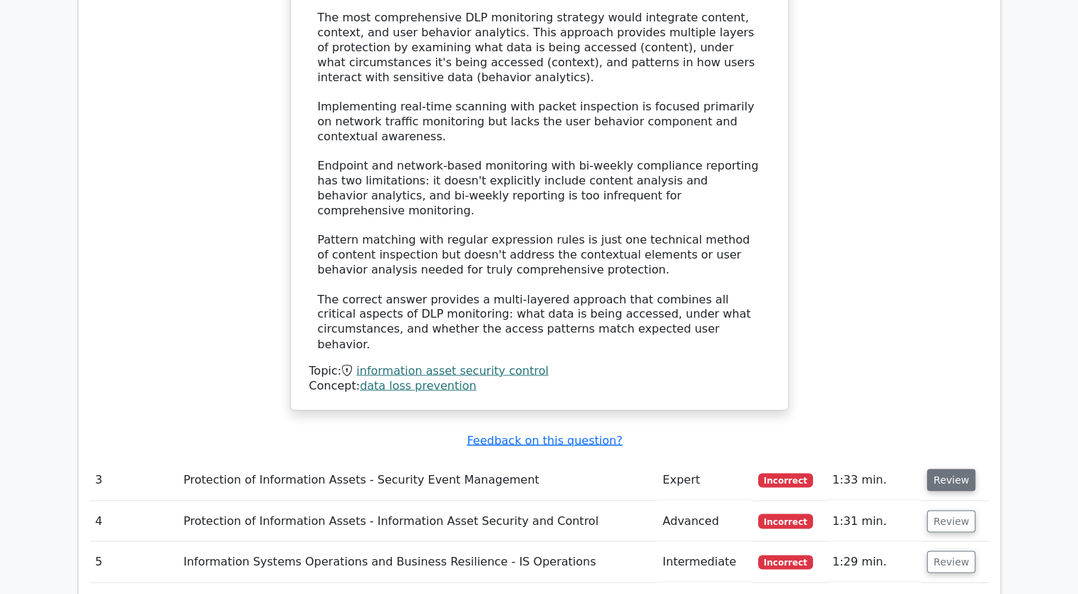
click at [949, 469] on button "Review" at bounding box center [951, 480] width 48 height 22
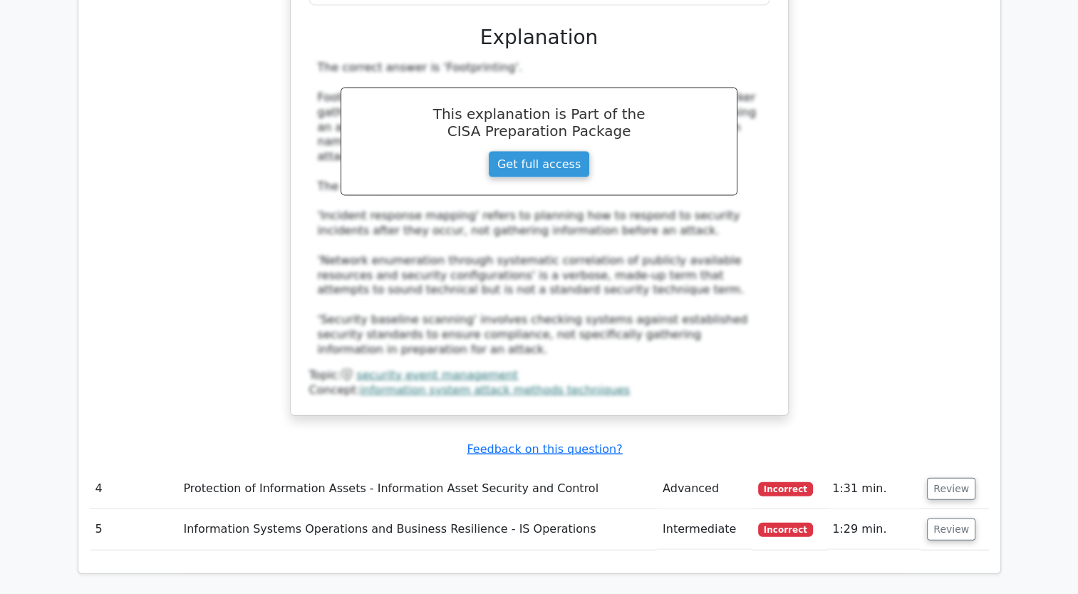
scroll to position [3134, 0]
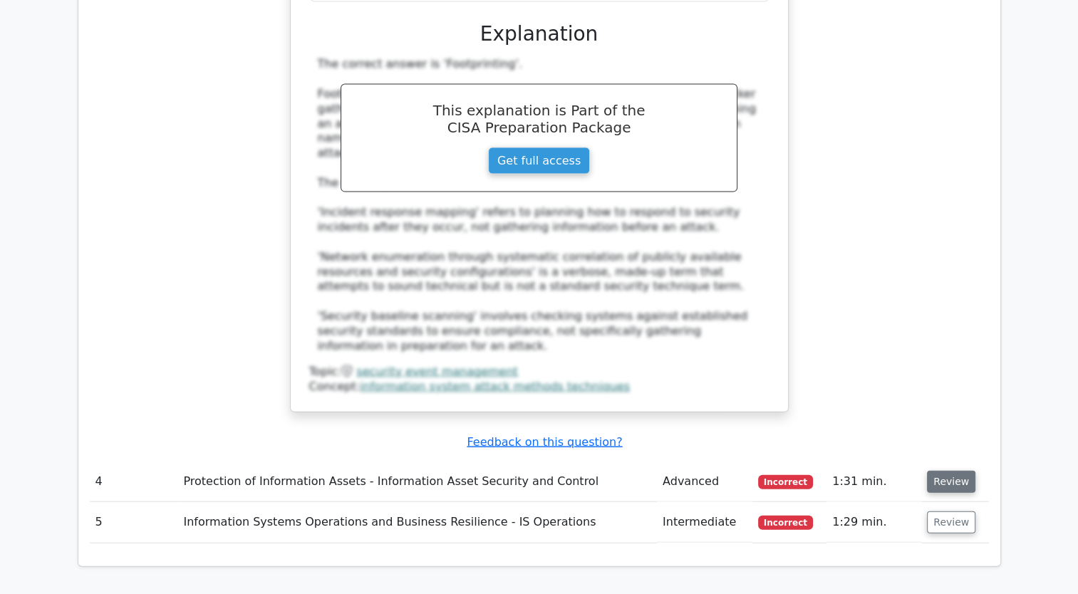
click at [937, 471] on button "Review" at bounding box center [951, 482] width 48 height 22
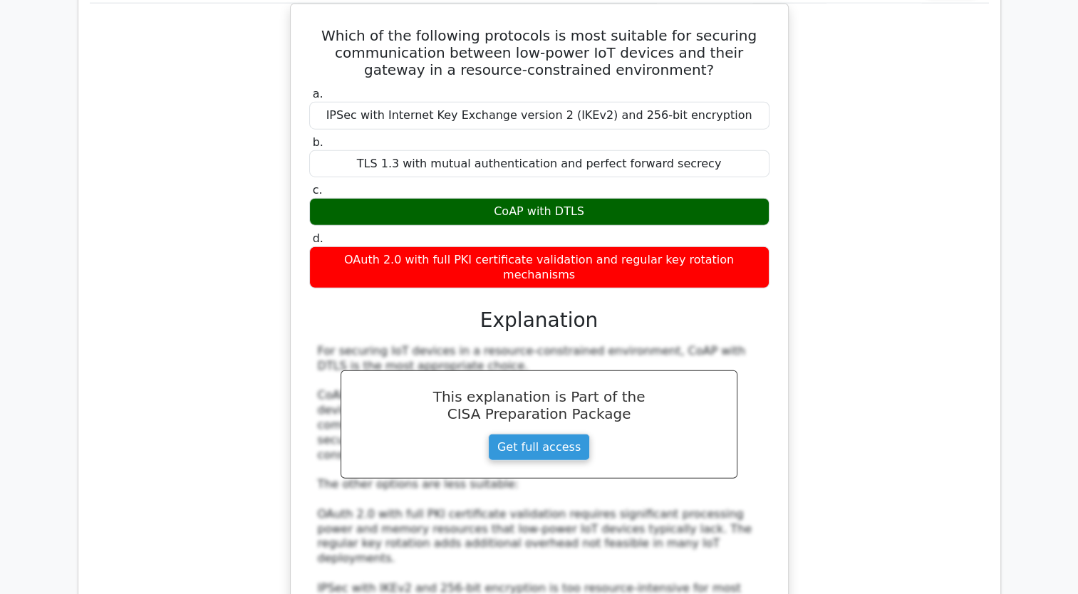
scroll to position [3846, 0]
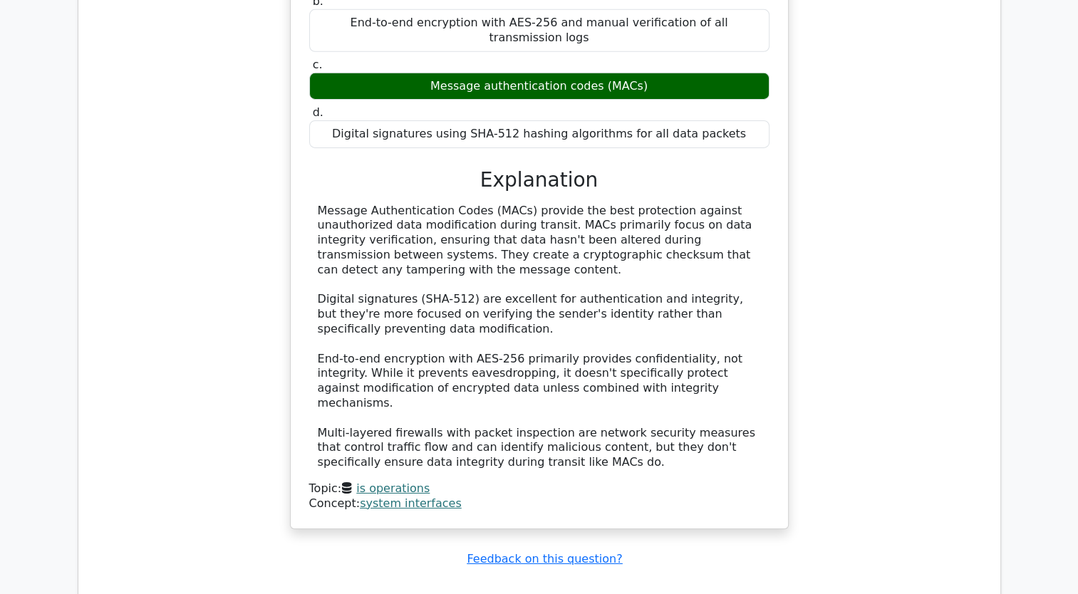
scroll to position [4915, 0]
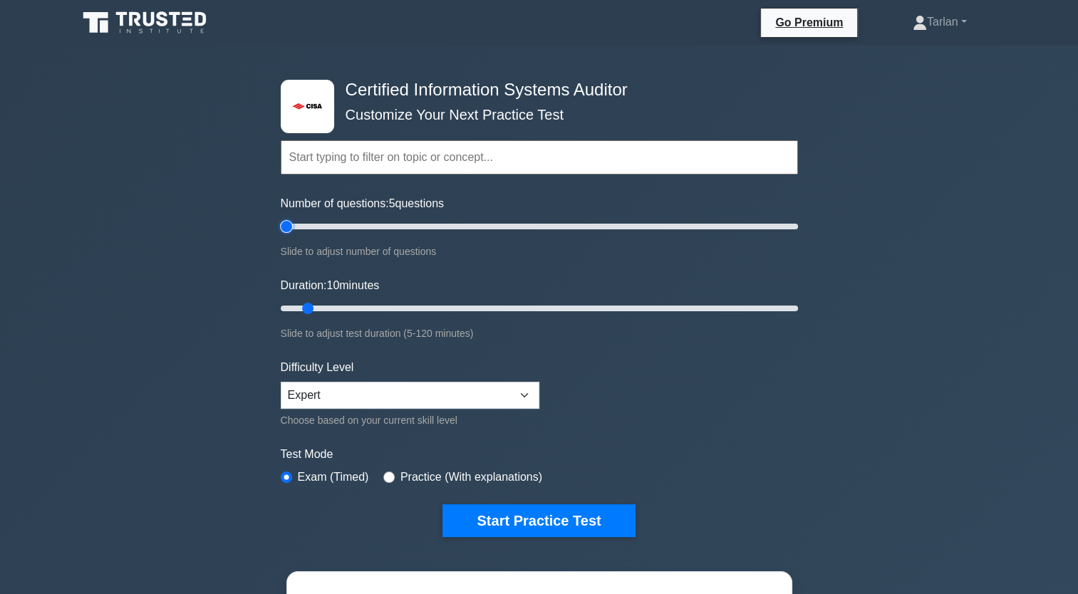
drag, startPoint x: 299, startPoint y: 226, endPoint x: 268, endPoint y: 224, distance: 31.5
type input "5"
click at [281, 224] on input "Number of questions: 5 questions" at bounding box center [539, 226] width 517 height 17
drag, startPoint x: 303, startPoint y: 306, endPoint x: 280, endPoint y: 306, distance: 23.5
type input "5"
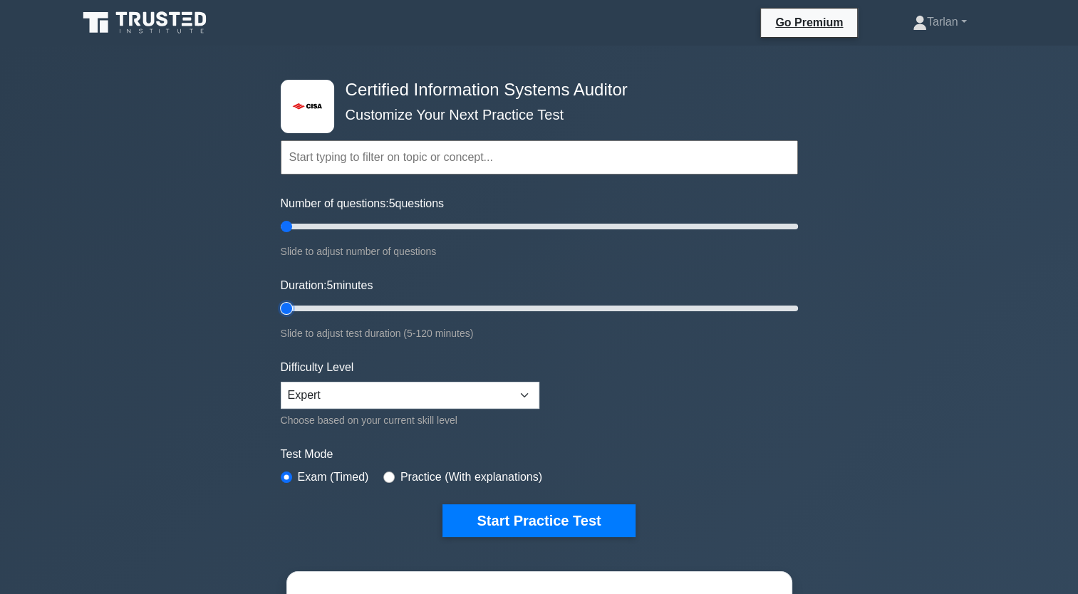
click at [281, 306] on input "Duration: 5 minutes" at bounding box center [539, 308] width 517 height 17
click at [521, 395] on select "Beginner Intermediate Expert" at bounding box center [410, 395] width 259 height 27
click at [617, 439] on form "Topics Information System Auditing Process - Planning Information System Auditi…" at bounding box center [539, 317] width 517 height 440
click at [556, 514] on button "Start Practice Test" at bounding box center [538, 520] width 192 height 33
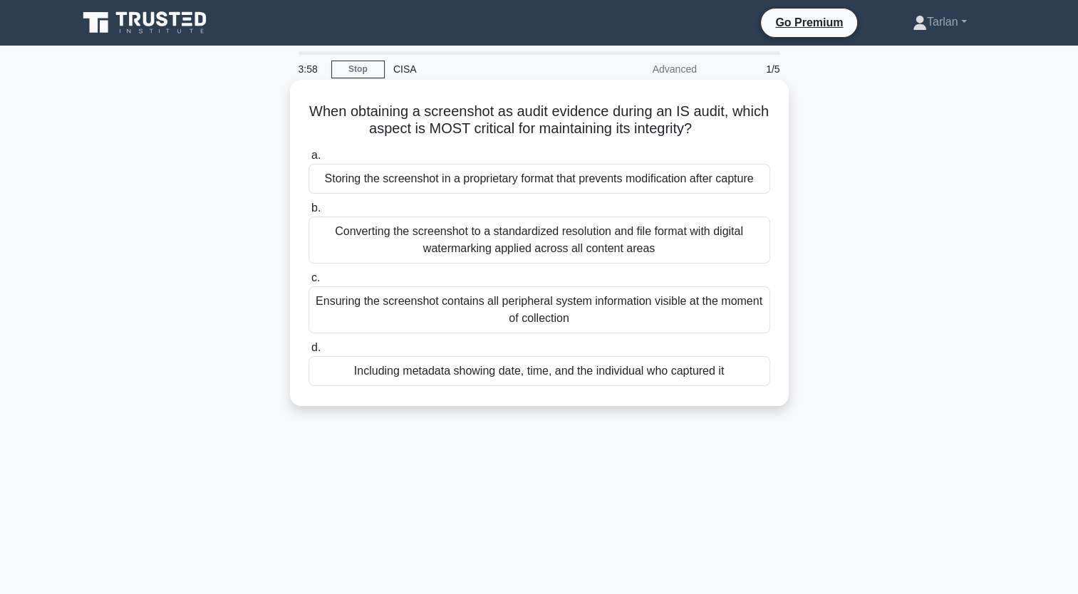
click at [536, 178] on div "Storing the screenshot in a proprietary format that prevents modification after…" at bounding box center [539, 179] width 462 height 30
click at [308, 160] on input "a. Storing the screenshot in a proprietary format that prevents modification af…" at bounding box center [308, 155] width 0 height 9
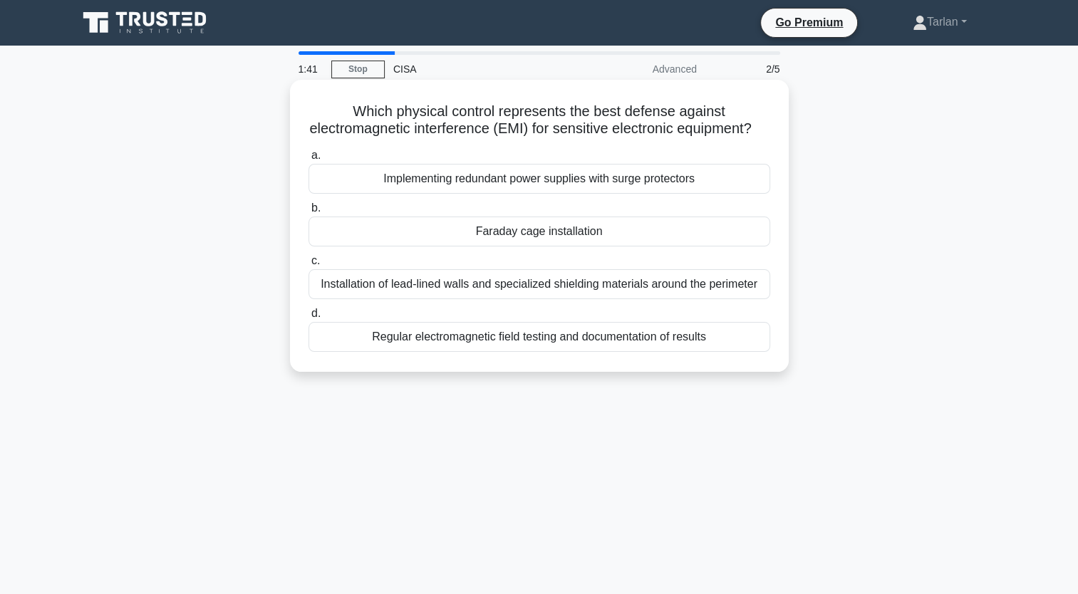
click at [467, 352] on div "Regular electromagnetic field testing and documentation of results" at bounding box center [539, 337] width 462 height 30
click at [308, 318] on input "d. Regular electromagnetic field testing and documentation of results" at bounding box center [308, 313] width 0 height 9
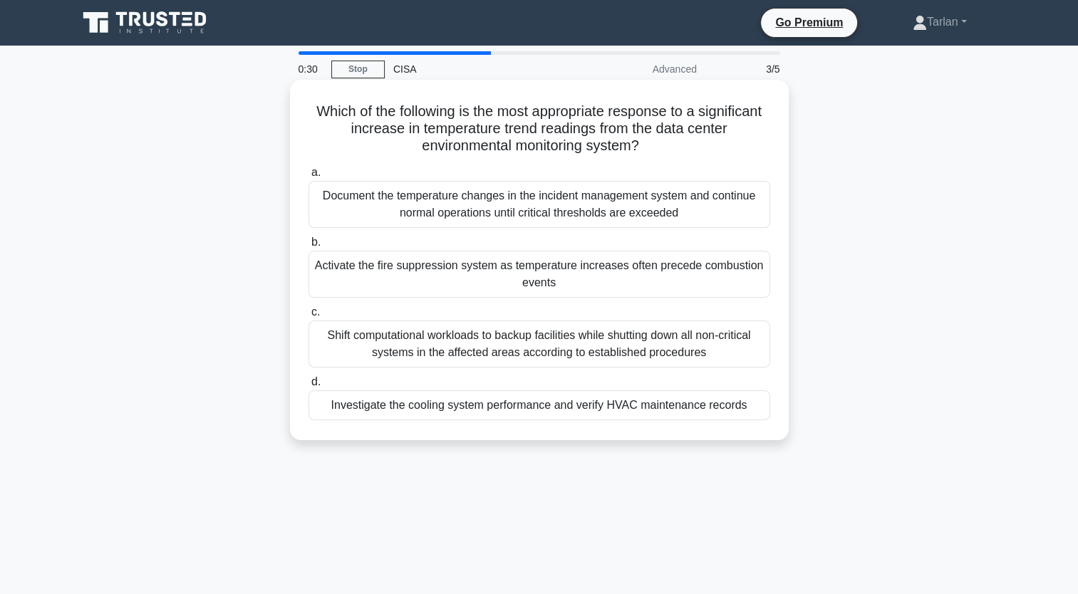
click at [519, 273] on div "Activate the fire suppression system as temperature increases often precede com…" at bounding box center [539, 274] width 462 height 47
click at [308, 247] on input "b. Activate the fire suppression system as temperature increases often precede …" at bounding box center [308, 242] width 0 height 9
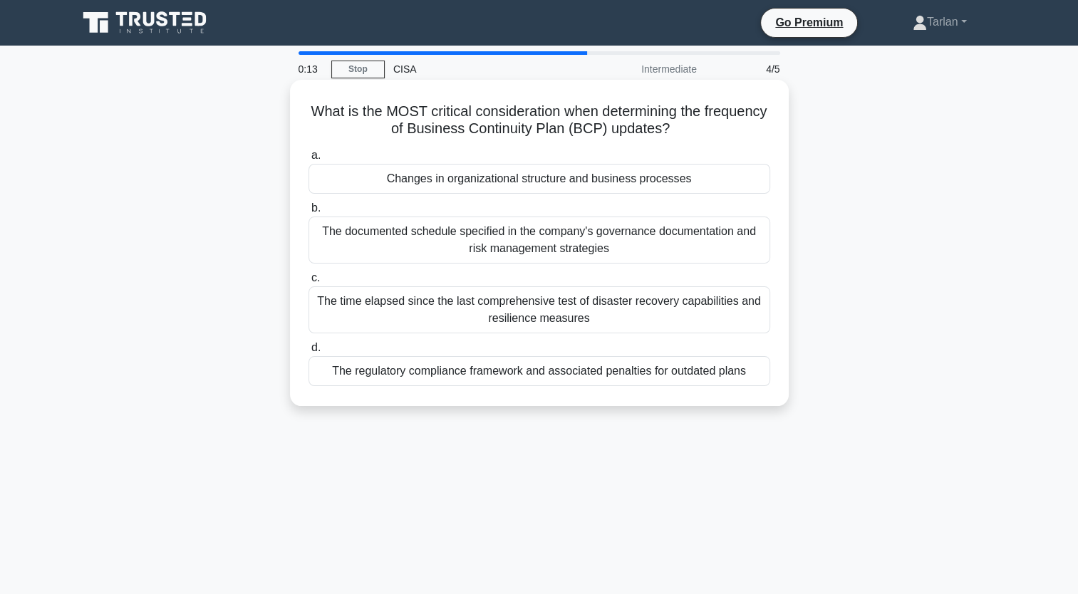
click at [573, 183] on div "Changes in organizational structure and business processes" at bounding box center [539, 179] width 462 height 30
click at [308, 160] on input "a. Changes in organizational structure and business processes" at bounding box center [308, 155] width 0 height 9
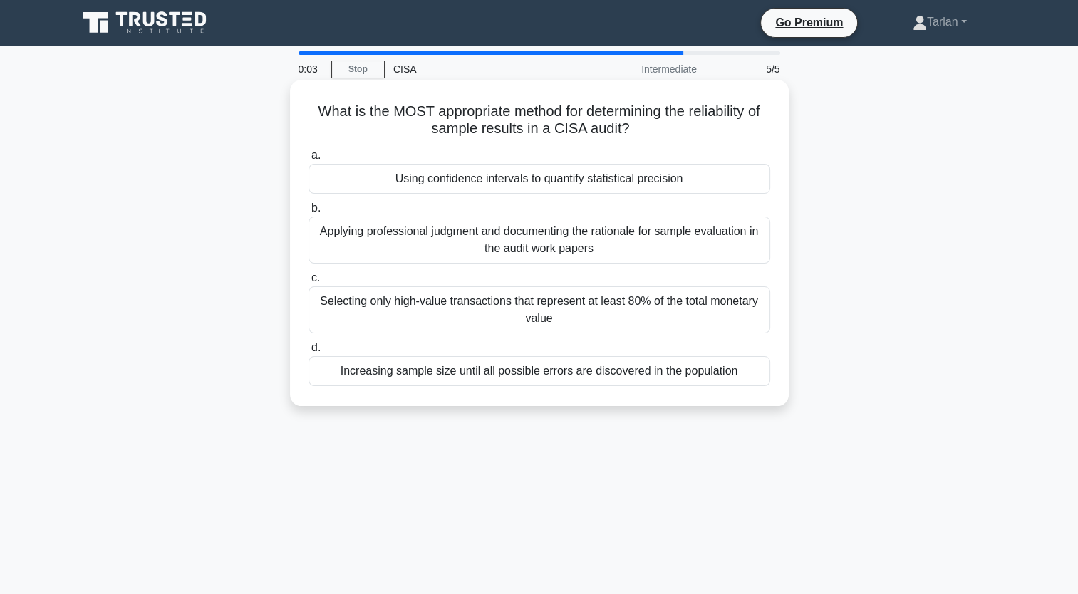
click at [551, 308] on div "Selecting only high-value transactions that represent at least 80% of the total…" at bounding box center [539, 309] width 462 height 47
click at [308, 283] on input "c. Selecting only high-value transactions that represent at least 80% of the to…" at bounding box center [308, 278] width 0 height 9
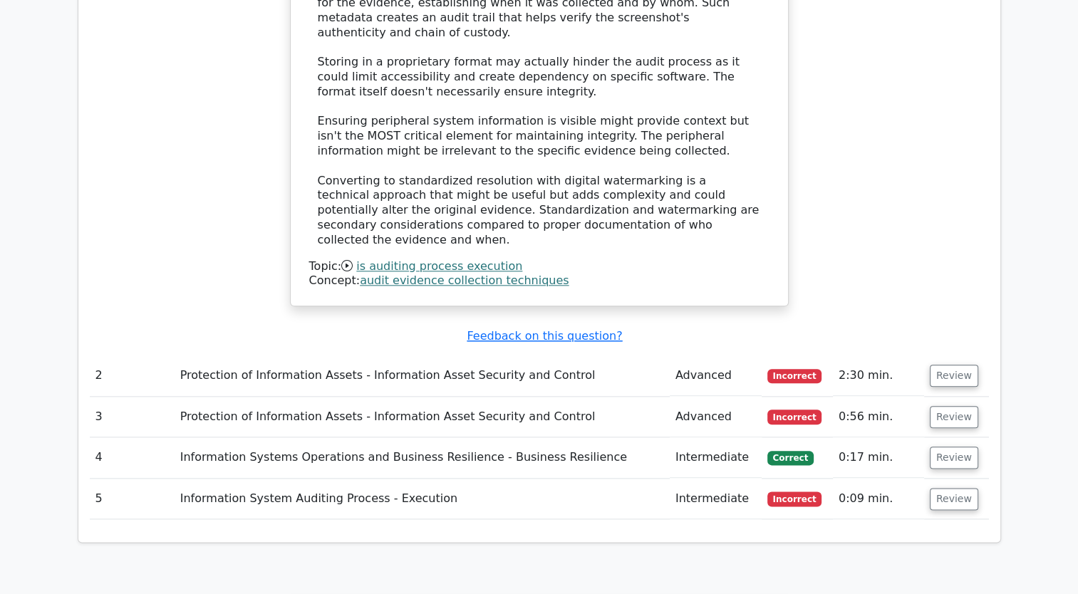
scroll to position [1567, 0]
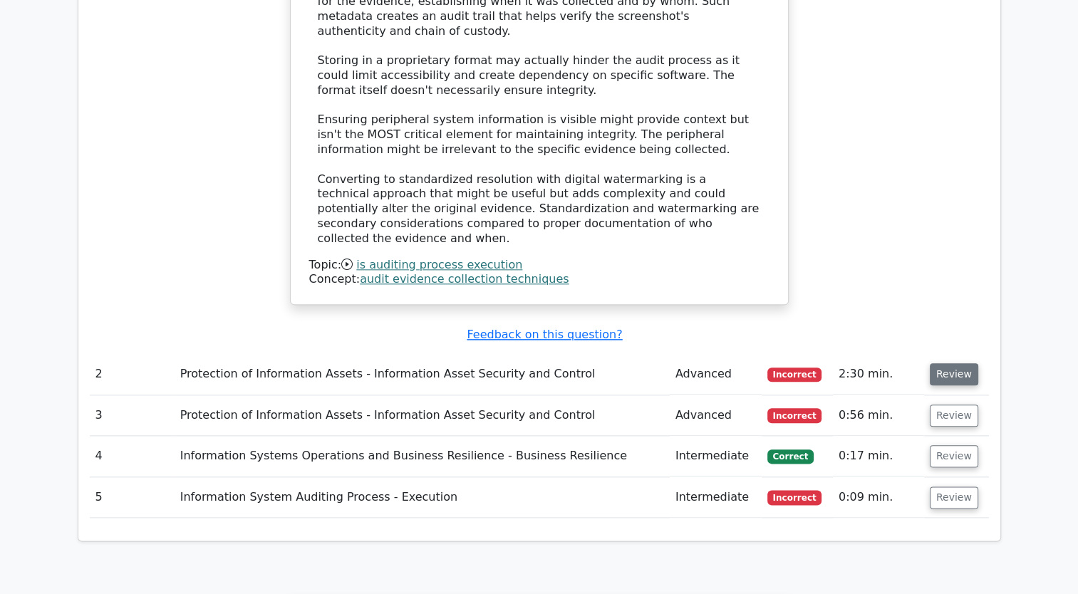
click at [948, 363] on button "Review" at bounding box center [953, 374] width 48 height 22
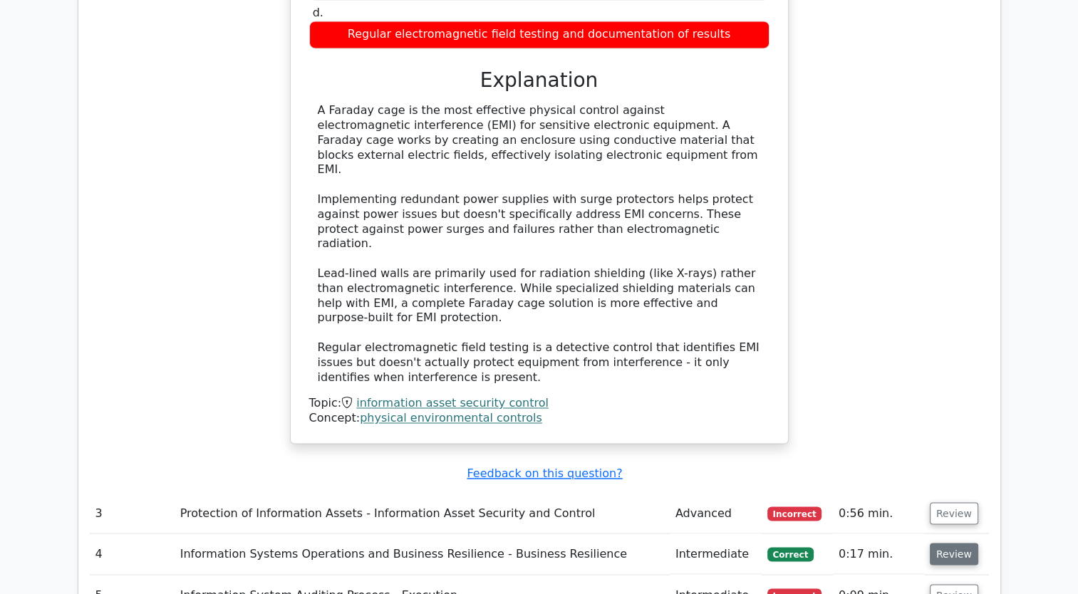
scroll to position [2208, 0]
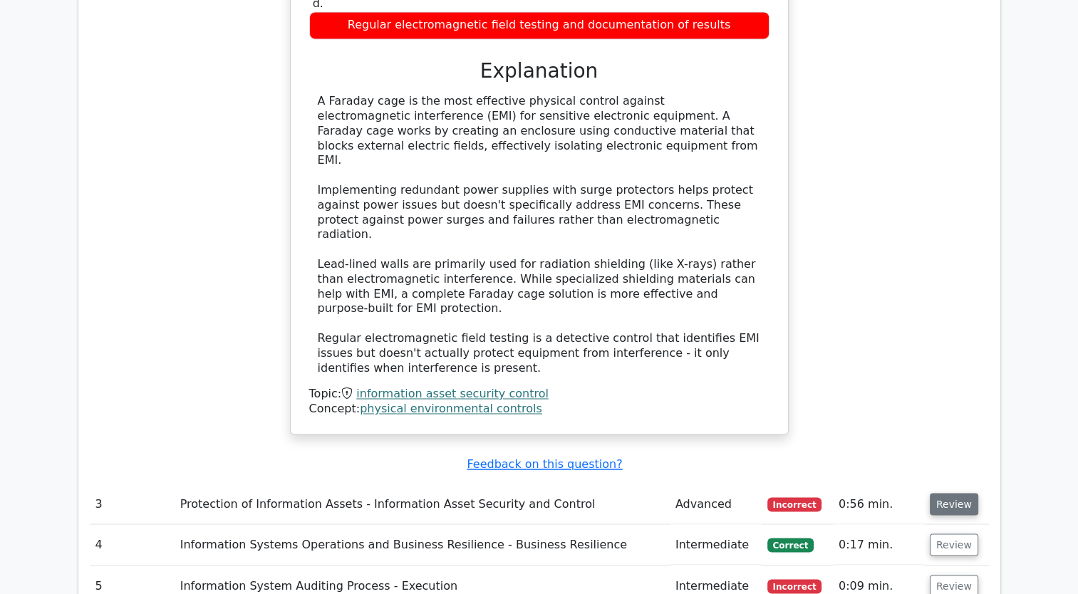
click at [948, 493] on button "Review" at bounding box center [953, 504] width 48 height 22
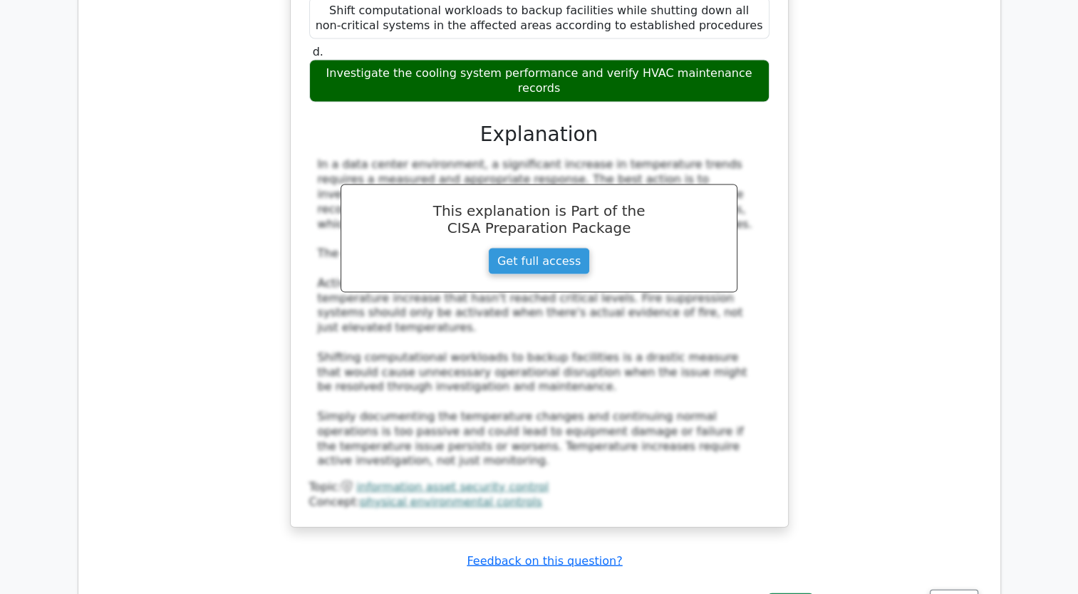
scroll to position [3063, 0]
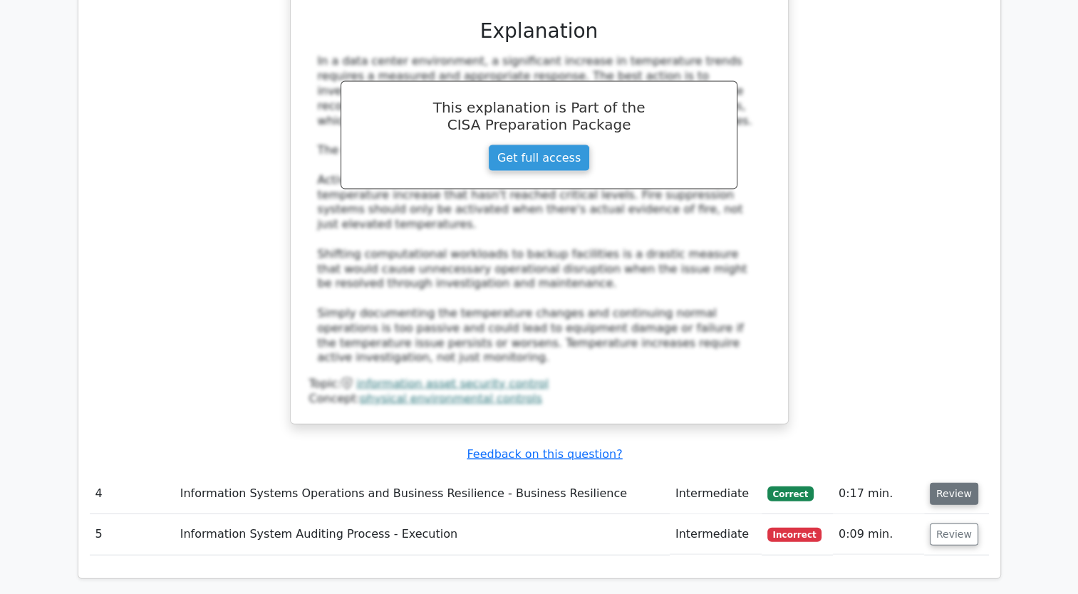
click at [935, 483] on button "Review" at bounding box center [953, 494] width 48 height 22
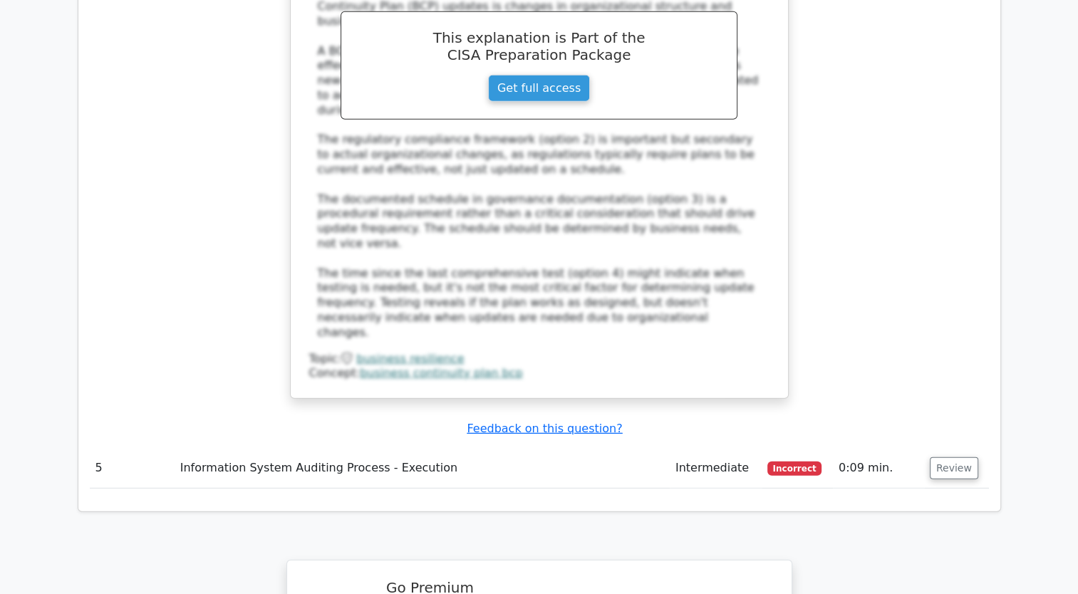
scroll to position [3989, 0]
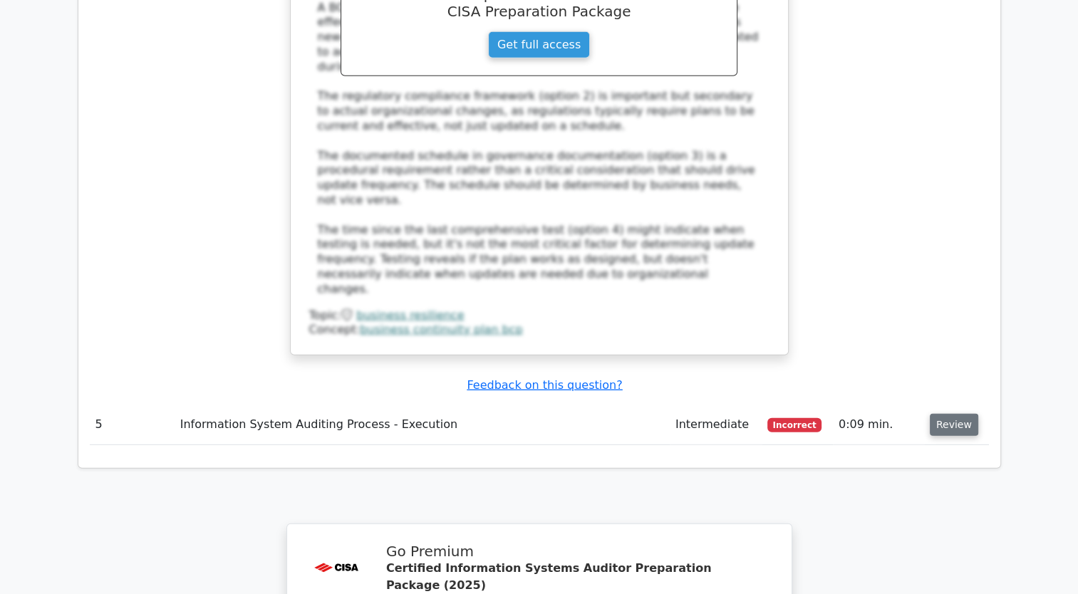
click at [960, 414] on button "Review" at bounding box center [953, 425] width 48 height 22
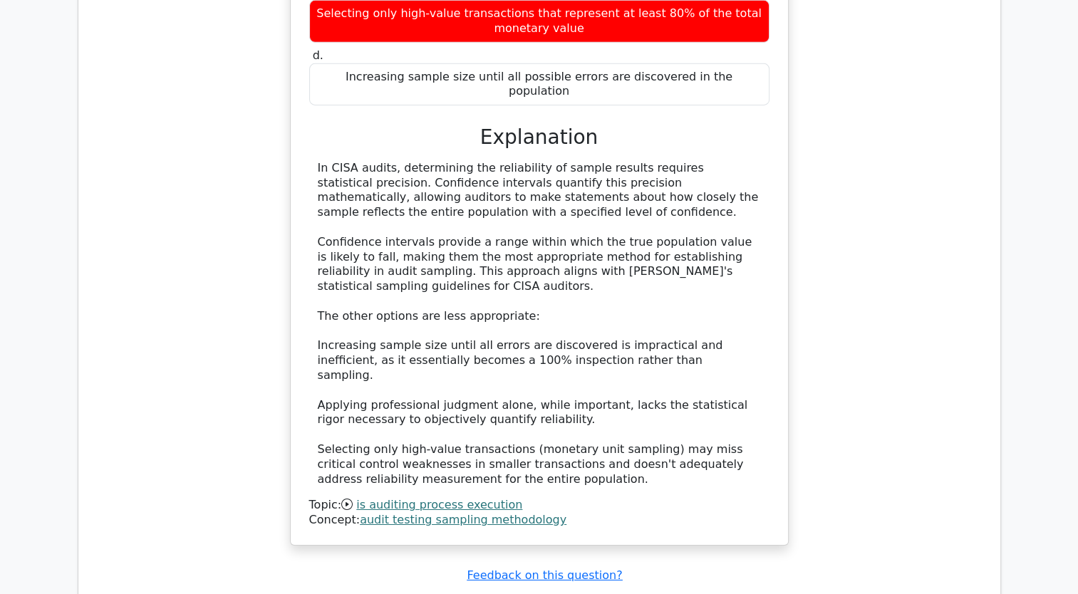
scroll to position [4963, 0]
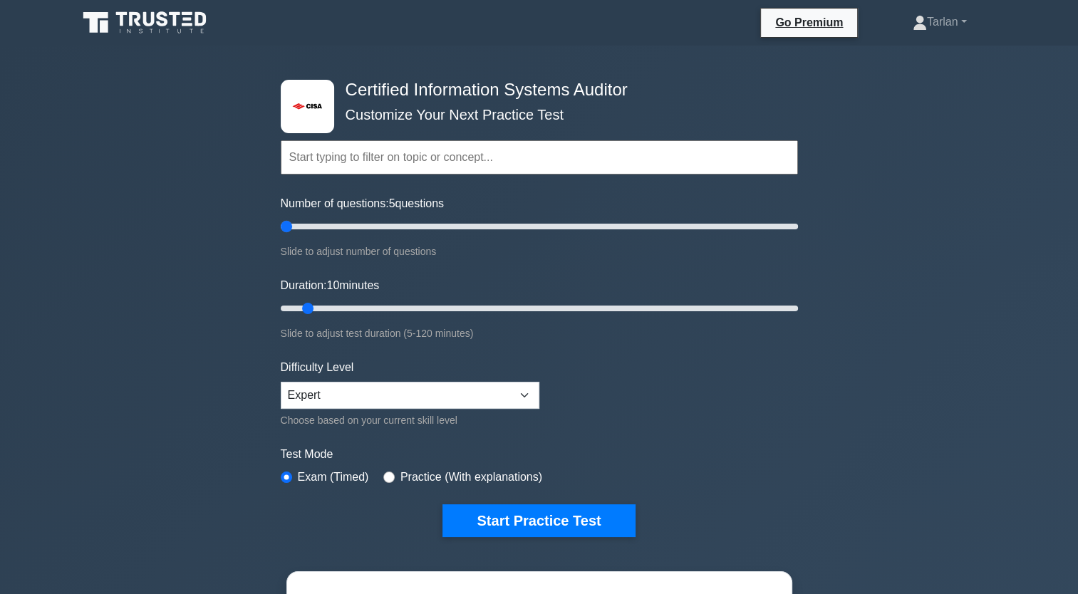
drag, startPoint x: 296, startPoint y: 226, endPoint x: 281, endPoint y: 241, distance: 21.7
type input "5"
click at [283, 229] on input "Number of questions: 5 questions" at bounding box center [539, 226] width 517 height 17
drag, startPoint x: 304, startPoint y: 308, endPoint x: 271, endPoint y: 313, distance: 33.8
type input "5"
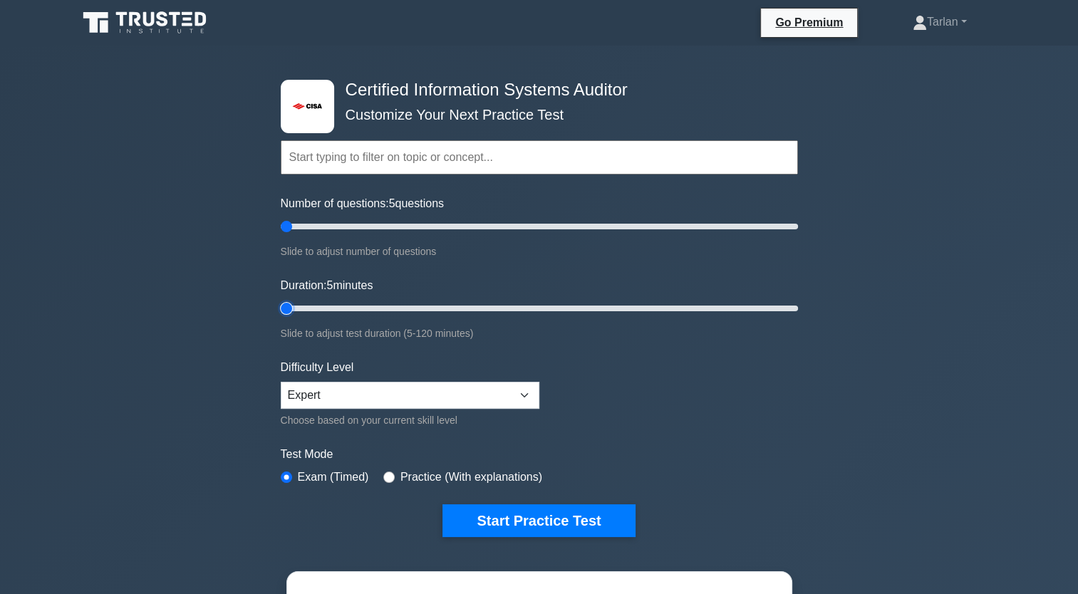
click at [281, 313] on input "Duration: 5 minutes" at bounding box center [539, 308] width 517 height 17
drag, startPoint x: 528, startPoint y: 392, endPoint x: 504, endPoint y: 408, distance: 29.2
click at [528, 392] on select "Beginner Intermediate Expert" at bounding box center [410, 395] width 259 height 27
select select "intermediate"
click at [281, 382] on select "Beginner Intermediate Expert" at bounding box center [410, 395] width 259 height 27
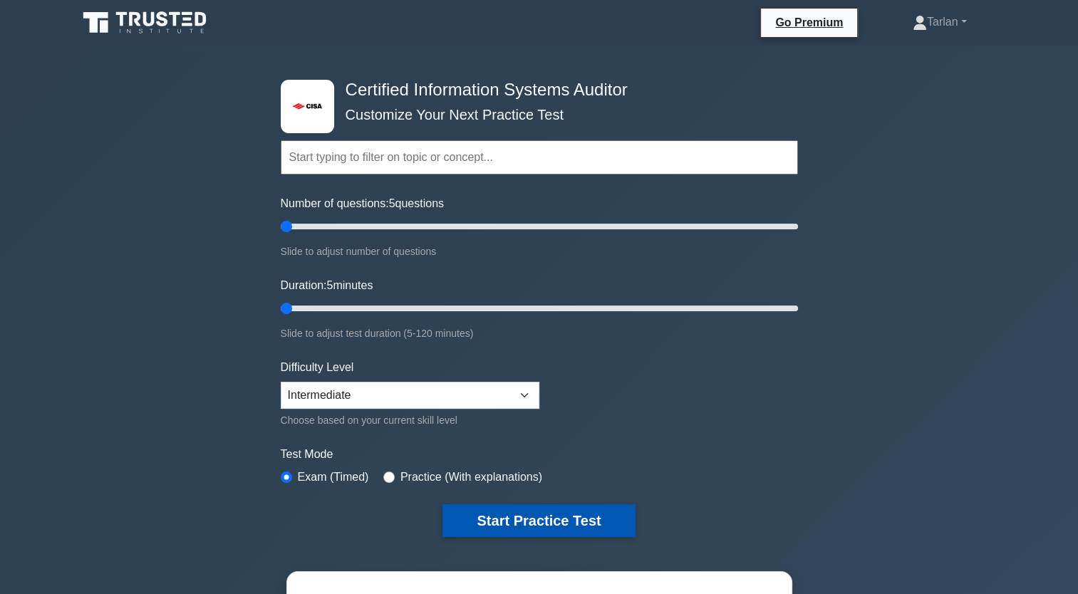
click at [521, 514] on button "Start Practice Test" at bounding box center [538, 520] width 192 height 33
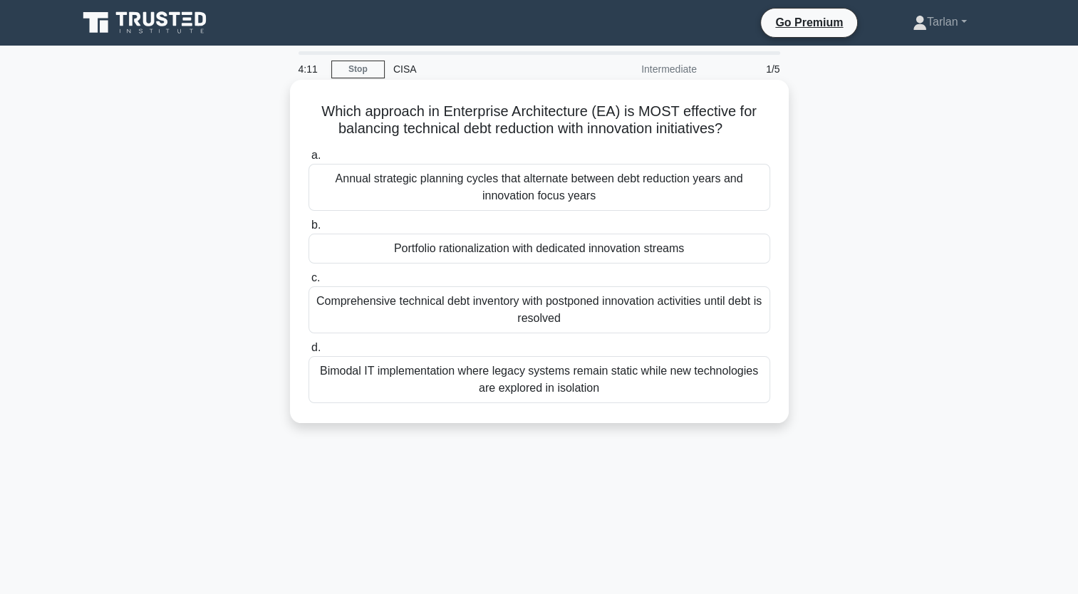
click at [504, 248] on div "Portfolio rationalization with dedicated innovation streams" at bounding box center [539, 249] width 462 height 30
click at [308, 230] on input "b. Portfolio rationalization with dedicated innovation streams" at bounding box center [308, 225] width 0 height 9
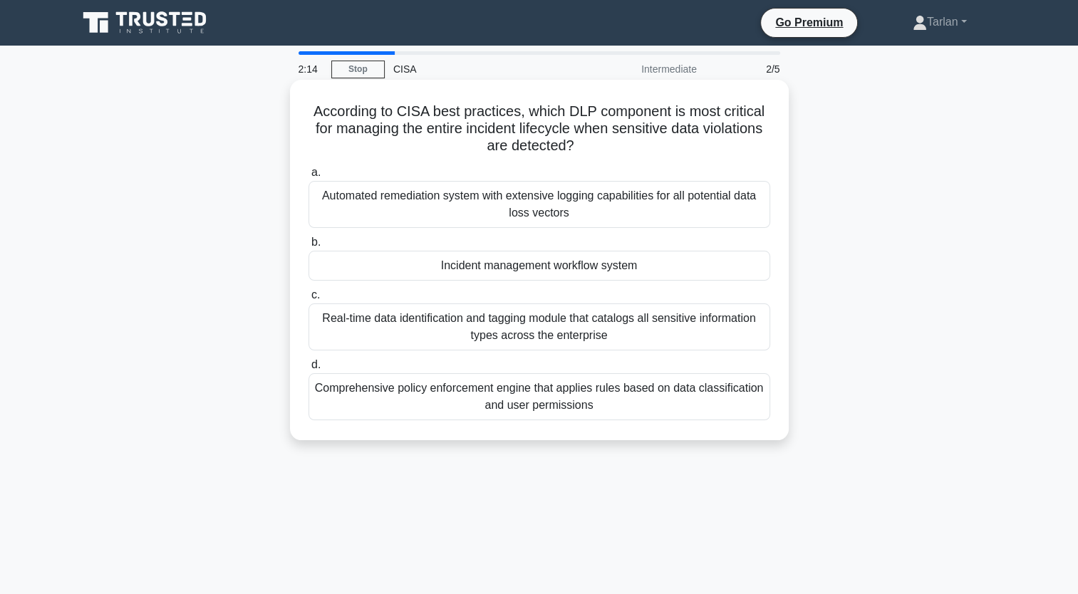
click at [529, 212] on div "Automated remediation system with extensive logging capabilities for all potent…" at bounding box center [539, 204] width 462 height 47
click at [308, 177] on input "a. Automated remediation system with extensive logging capabilities for all pot…" at bounding box center [308, 172] width 0 height 9
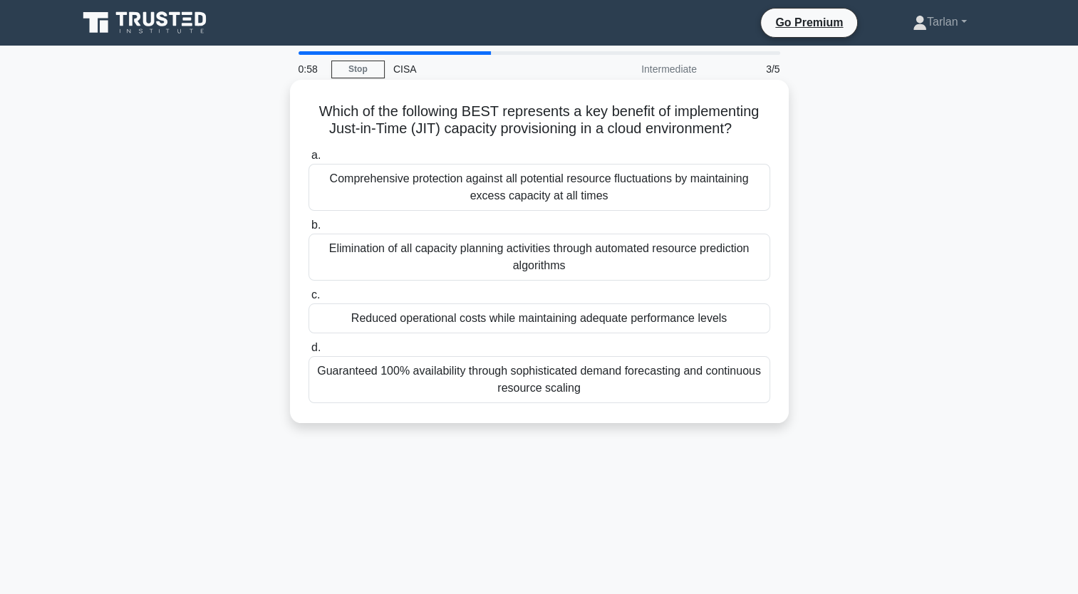
click at [470, 327] on div "Reduced operational costs while maintaining adequate performance levels" at bounding box center [539, 318] width 462 height 30
click at [308, 300] on input "c. Reduced operational costs while maintaining adequate performance levels" at bounding box center [308, 295] width 0 height 9
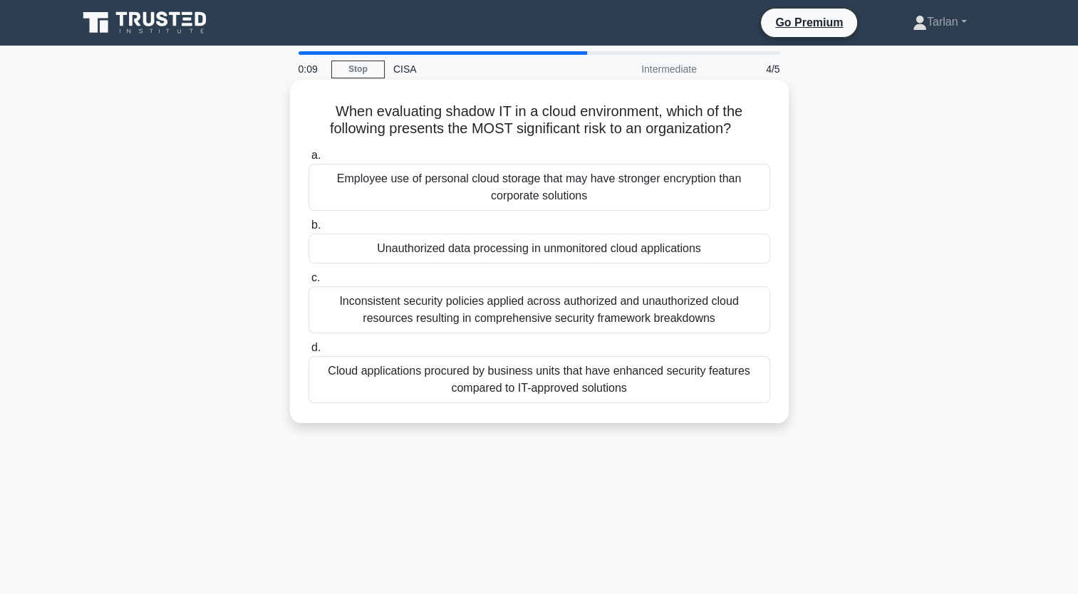
click at [565, 246] on div "Unauthorized data processing in unmonitored cloud applications" at bounding box center [539, 249] width 462 height 30
click at [308, 230] on input "b. Unauthorized data processing in unmonitored cloud applications" at bounding box center [308, 225] width 0 height 9
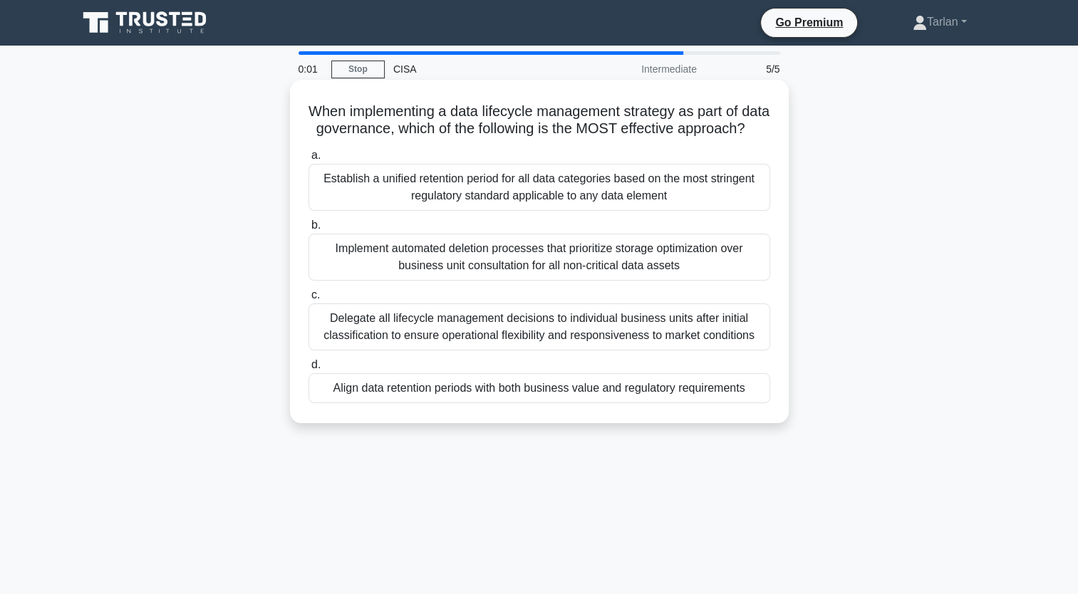
click at [494, 269] on div "Implement automated deletion processes that prioritize storage optimization ove…" at bounding box center [539, 257] width 462 height 47
click at [308, 230] on input "b. Implement automated deletion processes that prioritize storage optimization …" at bounding box center [308, 225] width 0 height 9
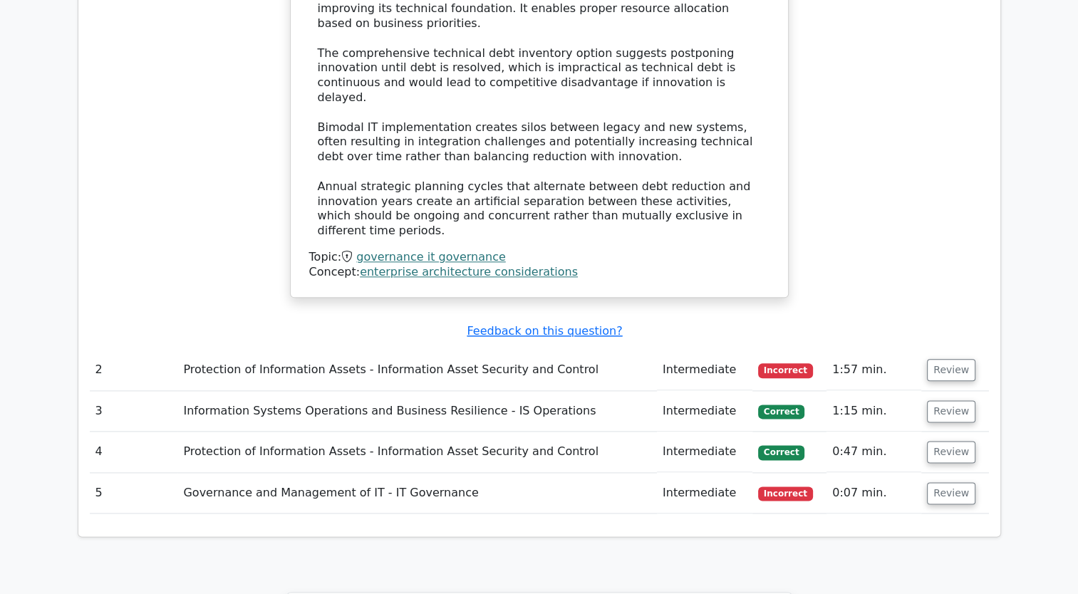
scroll to position [1638, 0]
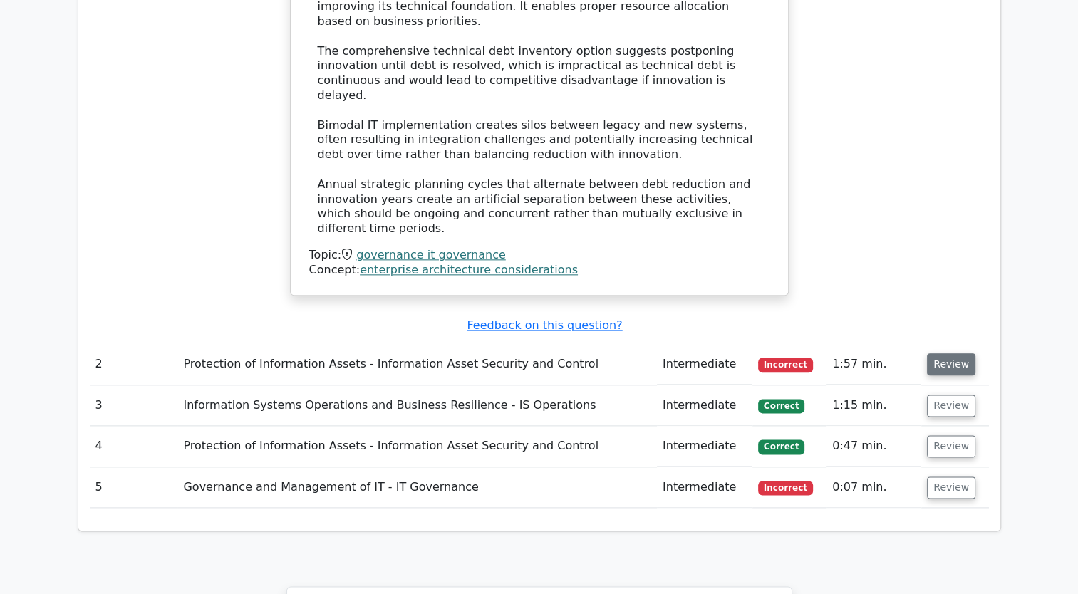
click at [943, 353] on button "Review" at bounding box center [951, 364] width 48 height 22
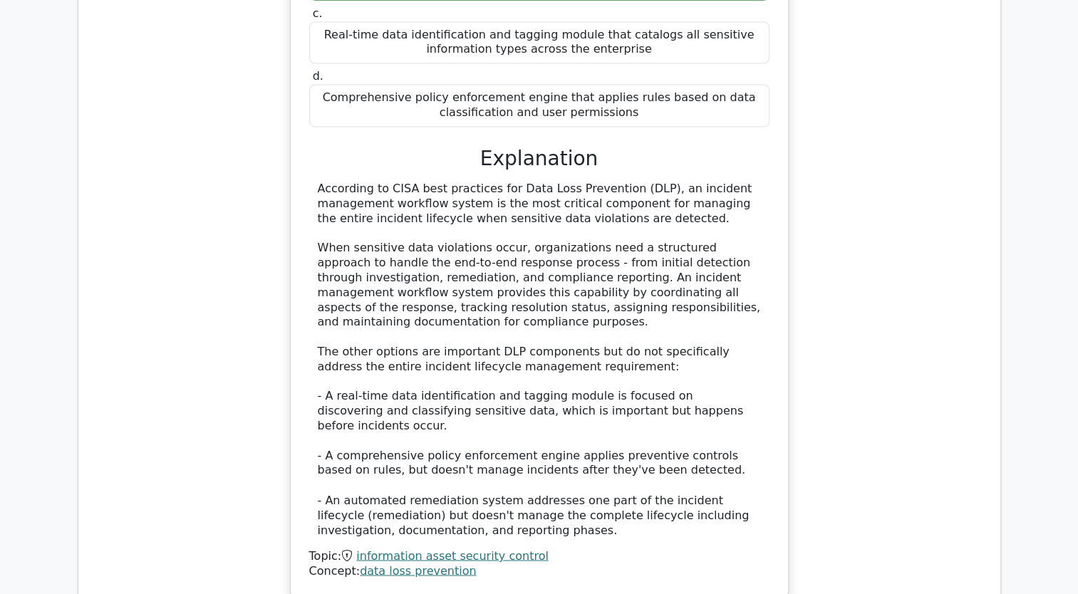
scroll to position [2493, 0]
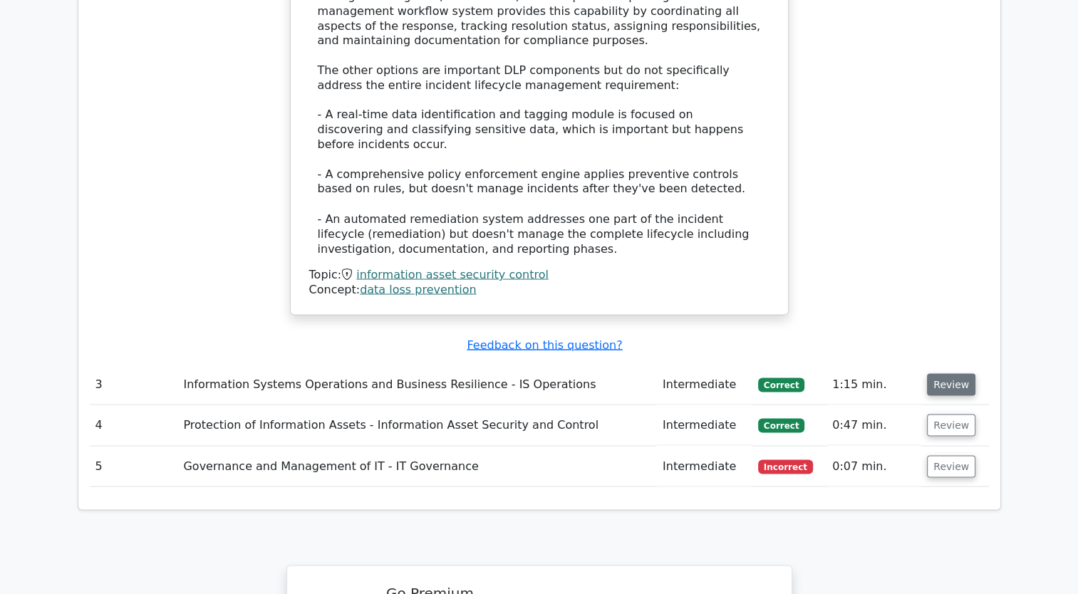
click at [932, 373] on button "Review" at bounding box center [951, 384] width 48 height 22
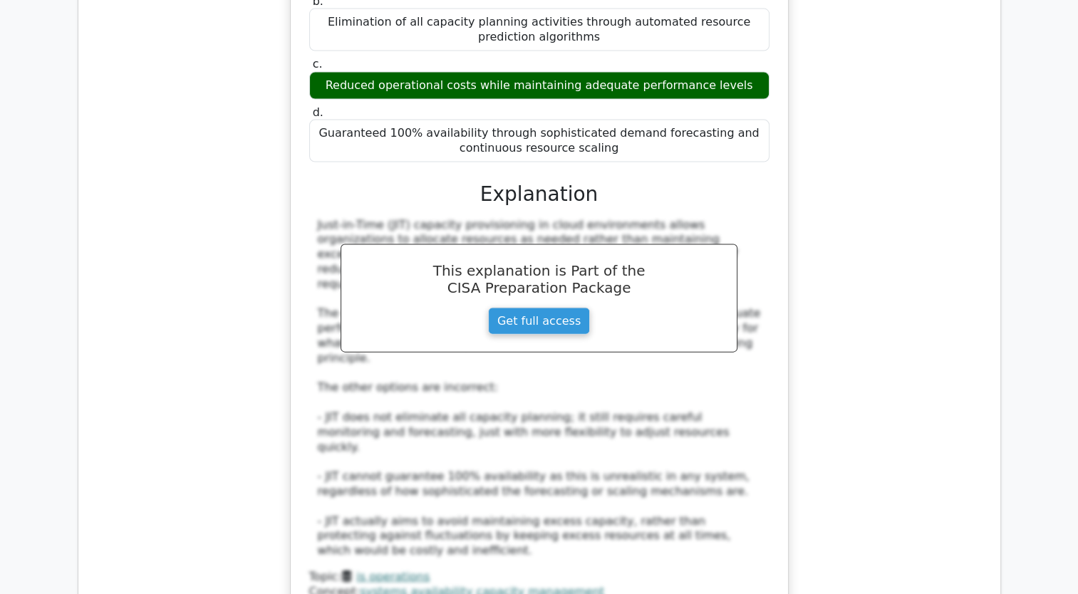
scroll to position [3063, 0]
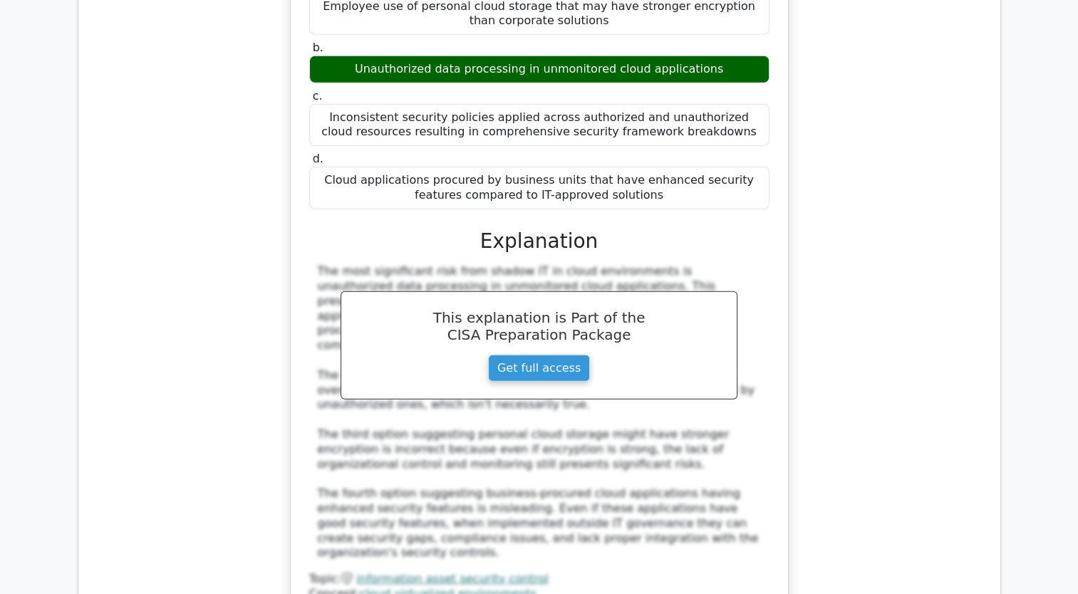
scroll to position [3917, 0]
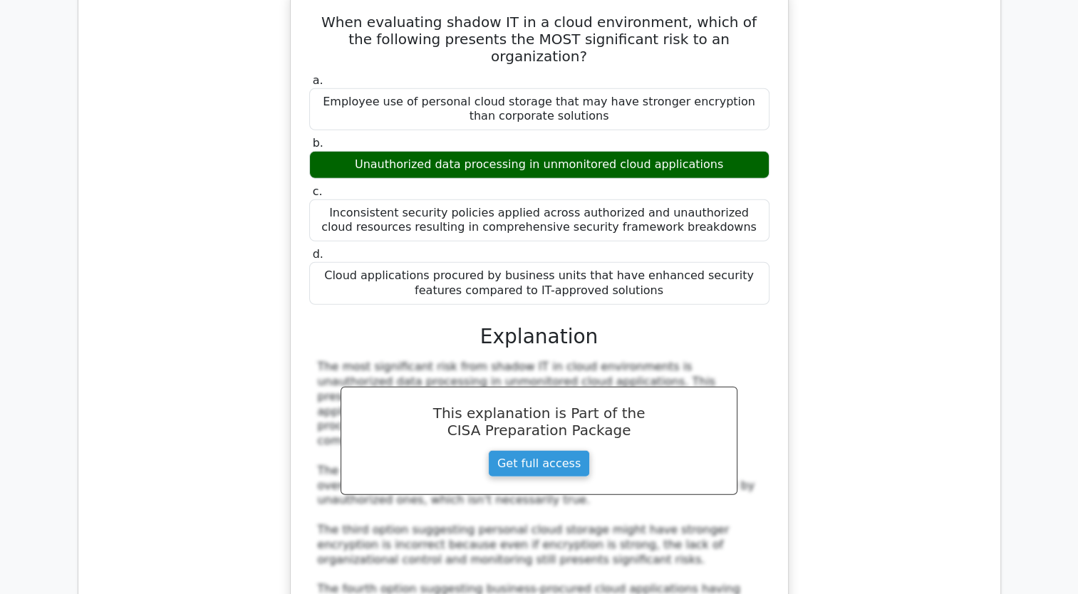
scroll to position [3632, 0]
